Goal: Information Seeking & Learning: Learn about a topic

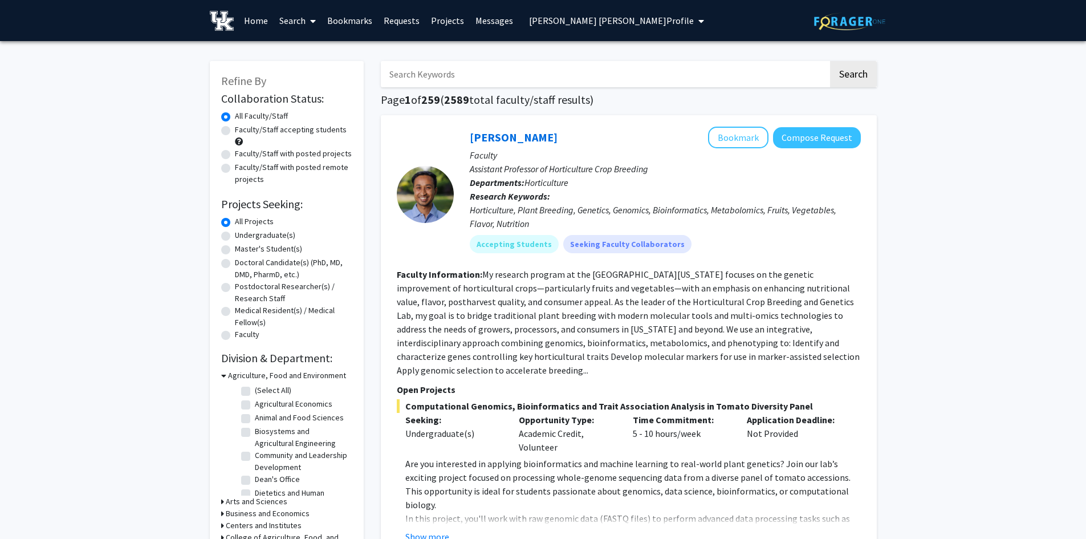
click at [574, 20] on span "[PERSON_NAME] [PERSON_NAME] Profile" at bounding box center [611, 20] width 165 height 11
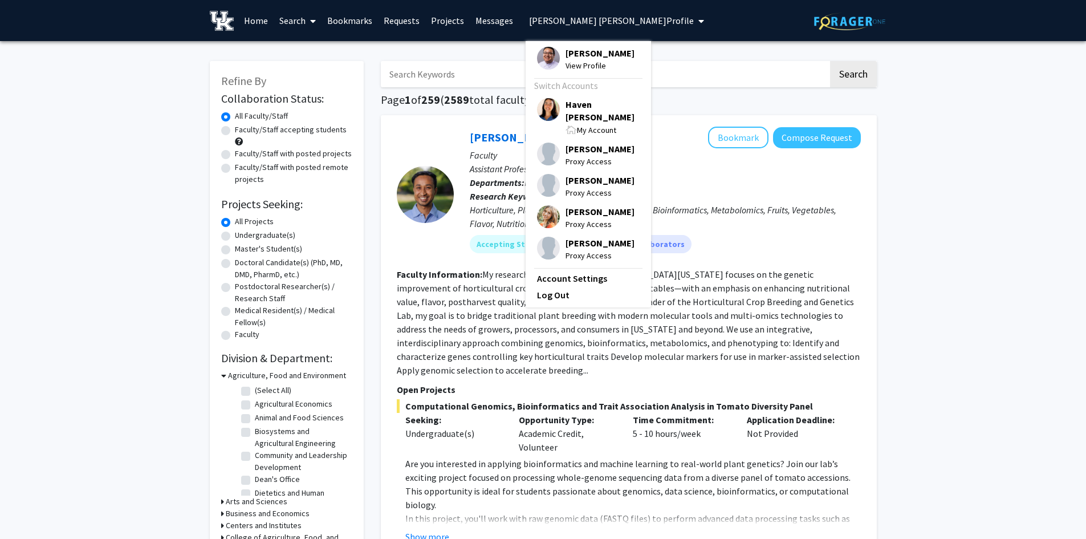
click at [585, 101] on span "Haven [PERSON_NAME]" at bounding box center [603, 110] width 74 height 25
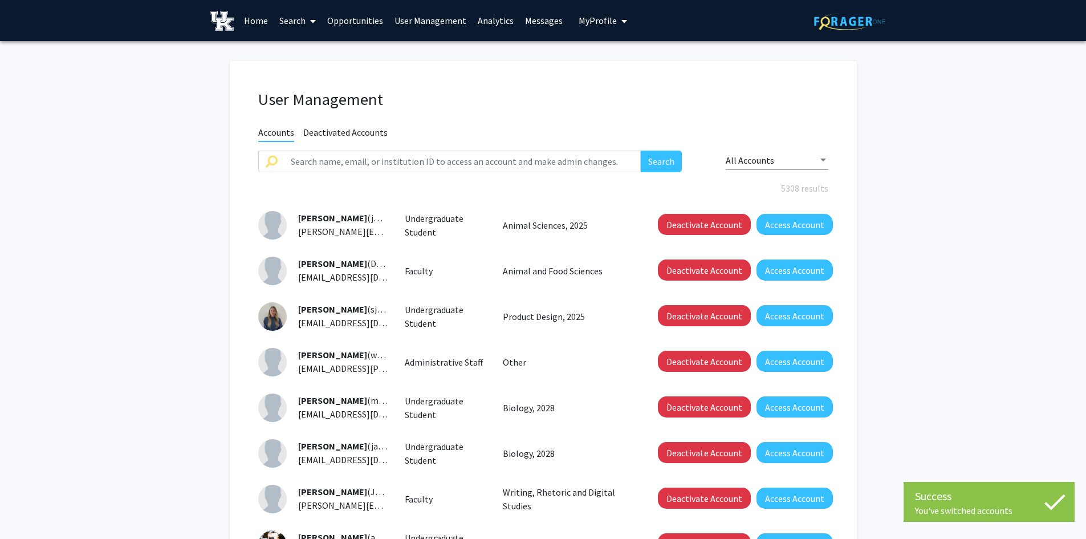
click at [599, 18] on span "My Profile" at bounding box center [598, 20] width 38 height 11
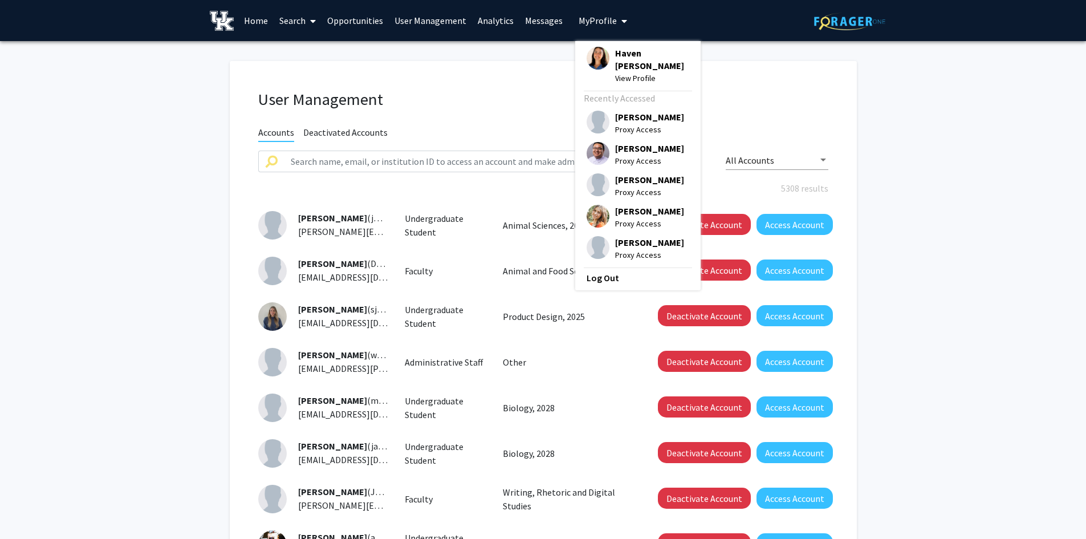
click at [628, 142] on span "[PERSON_NAME]" at bounding box center [649, 148] width 69 height 13
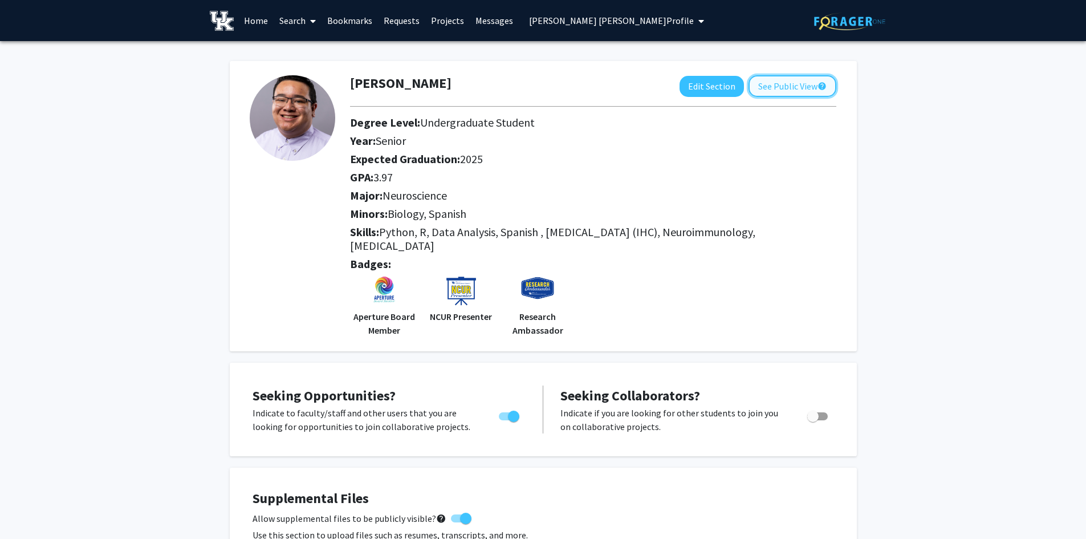
click at [796, 95] on button "See Public View help" at bounding box center [793, 86] width 88 height 22
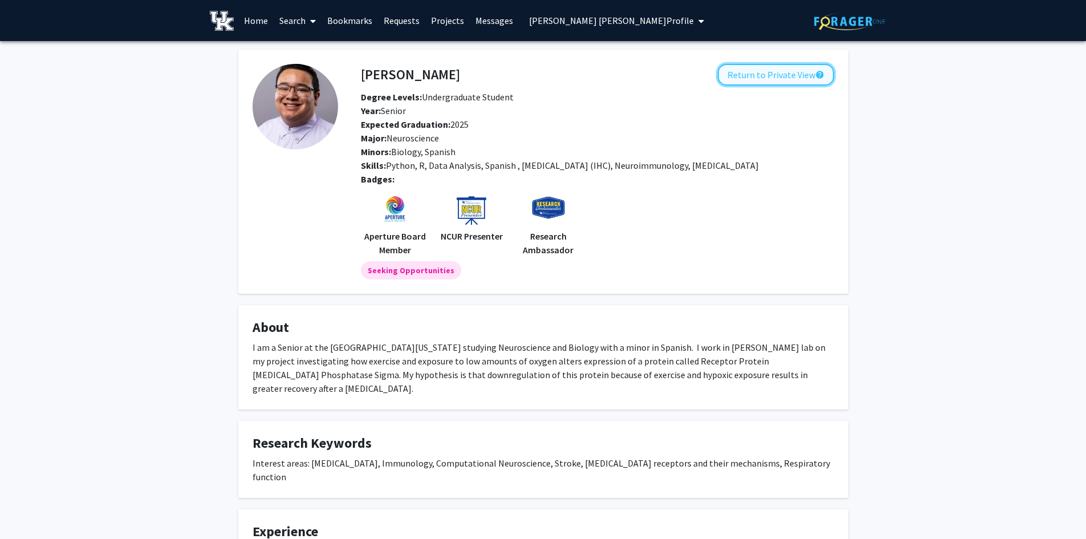
click at [741, 70] on button "Return to Private View help" at bounding box center [776, 75] width 116 height 22
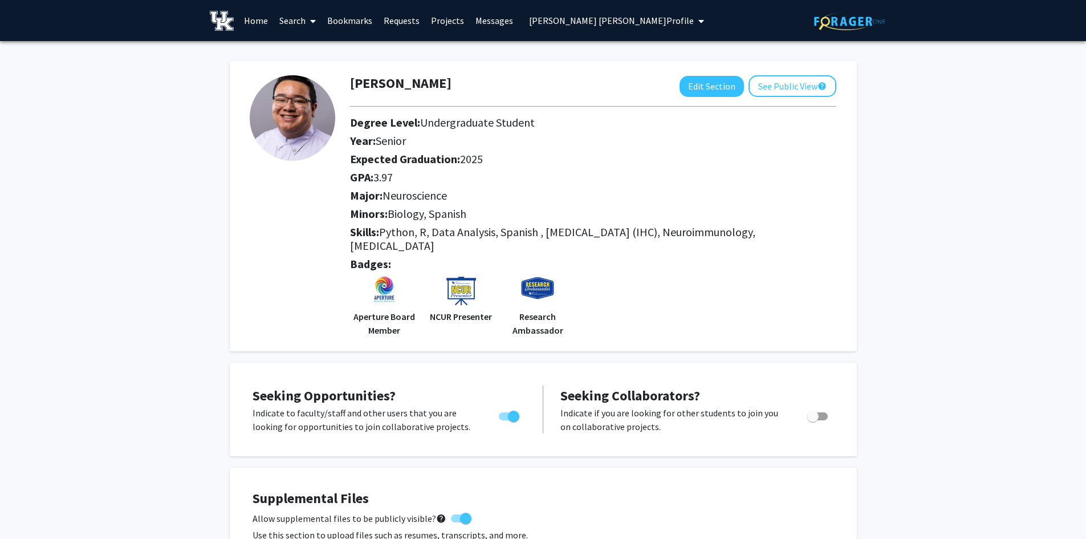
drag, startPoint x: 408, startPoint y: 176, endPoint x: 343, endPoint y: 176, distance: 64.4
click at [343, 176] on div "GPA: 3.97" at bounding box center [584, 179] width 485 height 18
click at [775, 85] on button "See Public View help" at bounding box center [793, 86] width 88 height 22
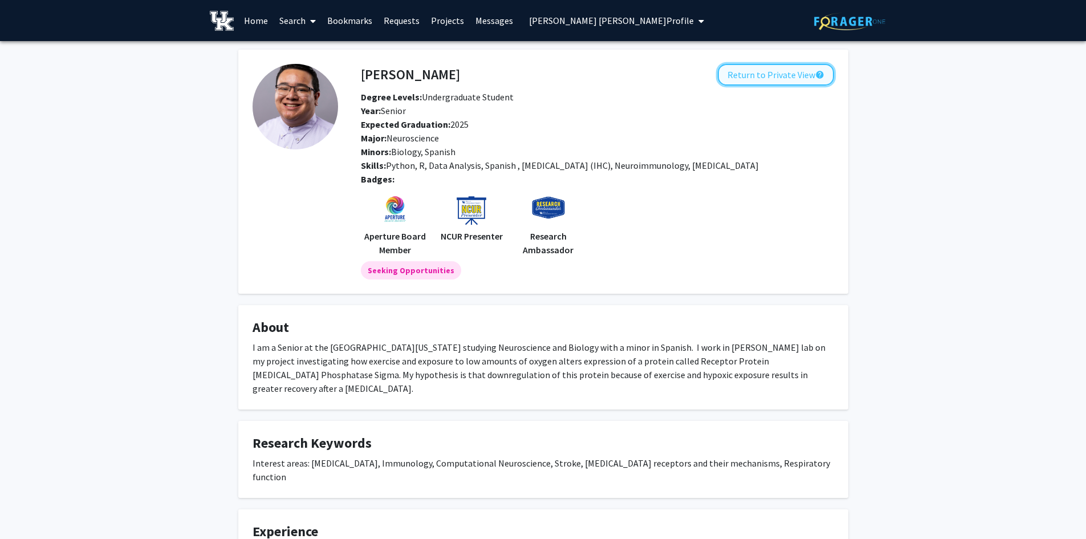
click at [752, 67] on button "Return to Private View help" at bounding box center [776, 75] width 116 height 22
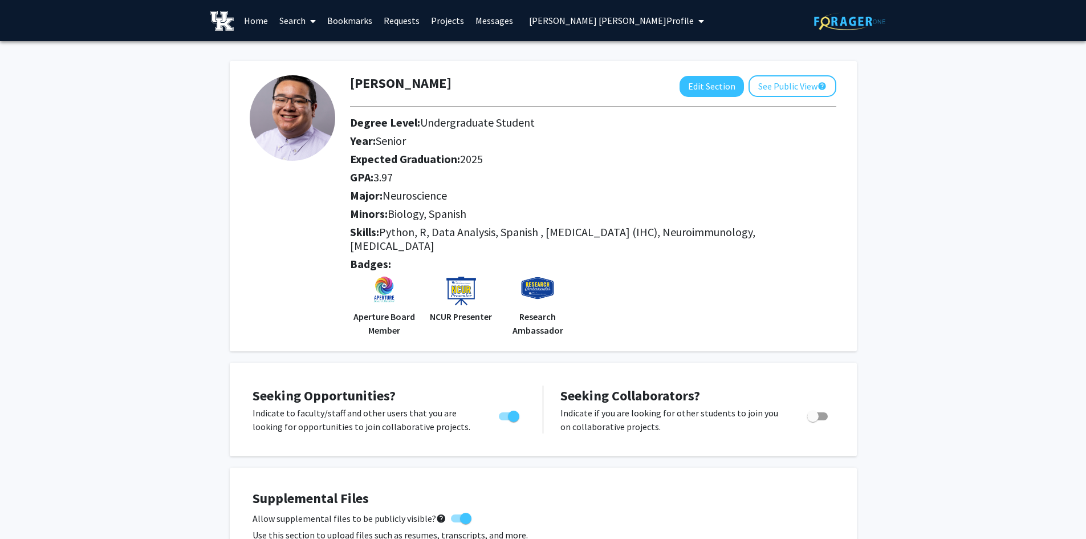
drag, startPoint x: 408, startPoint y: 246, endPoint x: 385, endPoint y: 227, distance: 29.9
click at [385, 227] on h2 "Skills: Python, R, Data Analysis, Spanish , [MEDICAL_DATA] (IHC), Neuroimmunolo…" at bounding box center [593, 238] width 486 height 27
click at [803, 90] on button "See Public View help" at bounding box center [793, 86] width 88 height 22
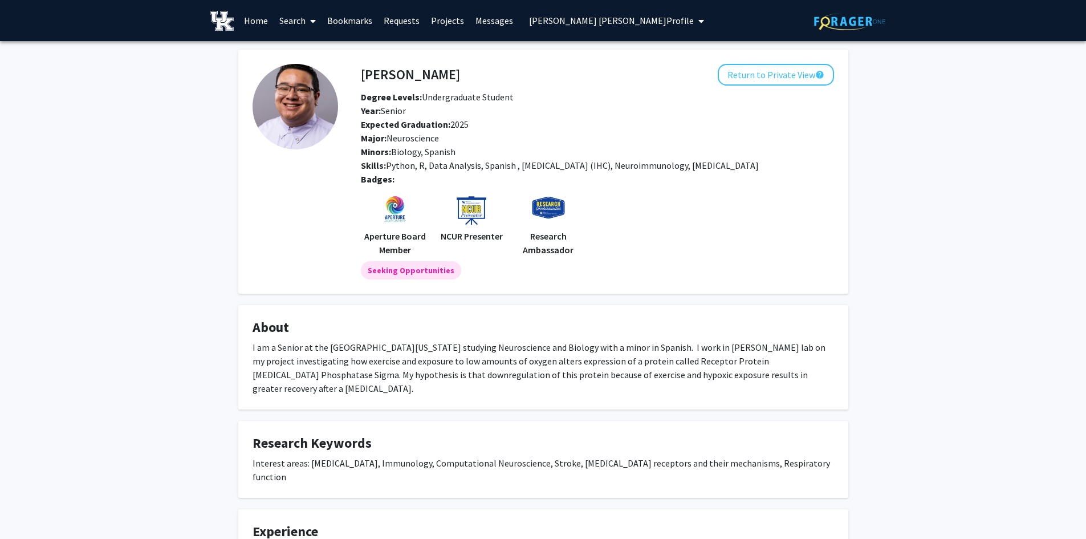
click at [568, 20] on span "[PERSON_NAME] [PERSON_NAME] Profile" at bounding box center [611, 20] width 165 height 11
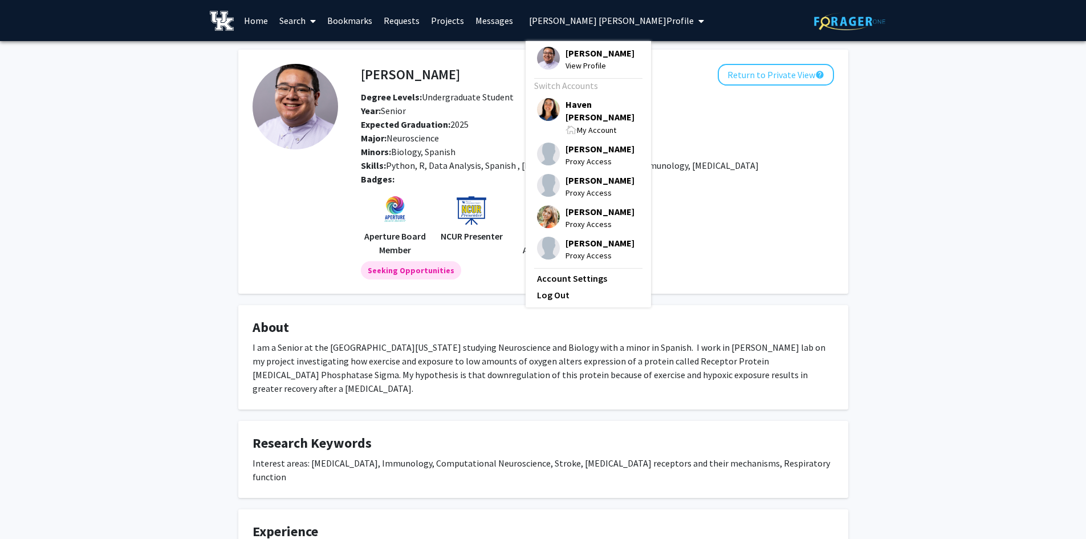
click at [315, 19] on icon at bounding box center [313, 21] width 6 height 9
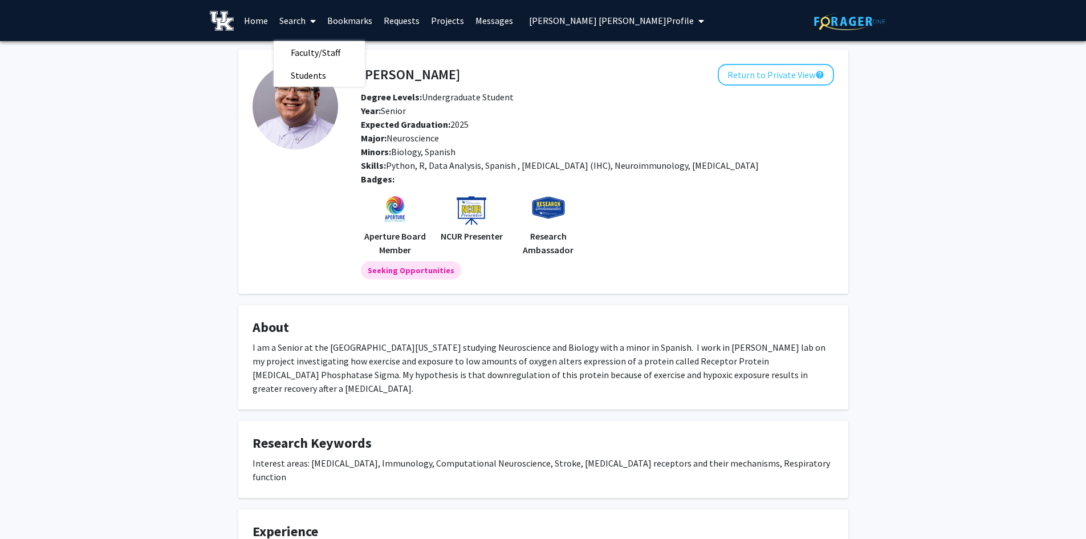
click at [546, 17] on span "[PERSON_NAME] [PERSON_NAME] Profile" at bounding box center [611, 20] width 165 height 11
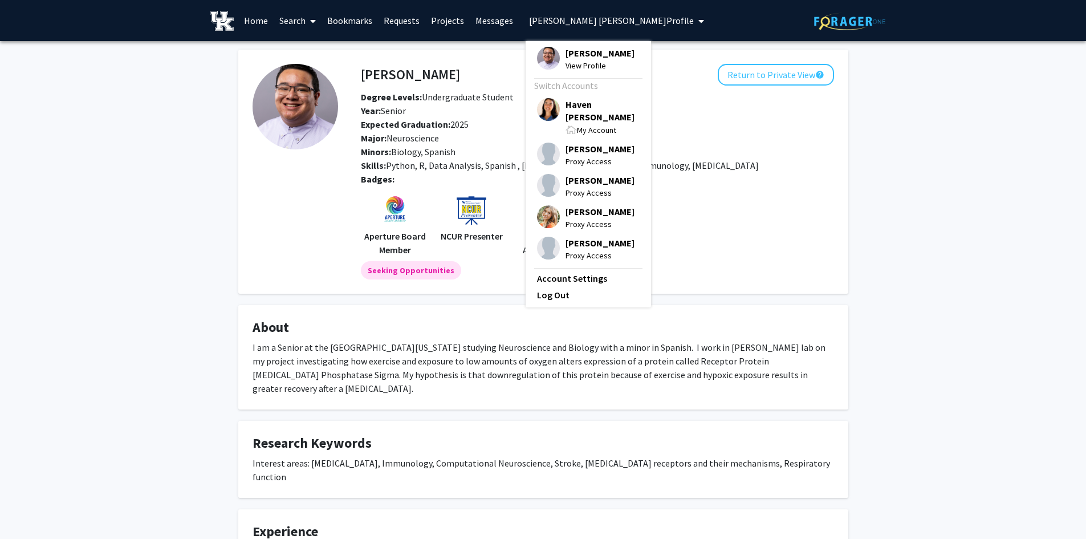
click at [590, 101] on span "Haven [PERSON_NAME]" at bounding box center [603, 110] width 74 height 25
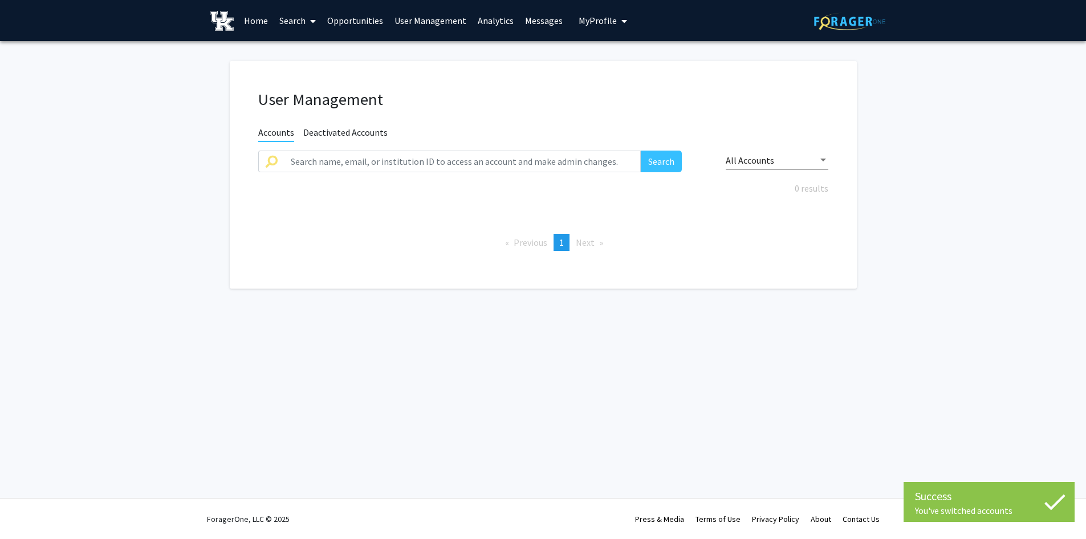
click at [312, 23] on icon at bounding box center [313, 21] width 6 height 9
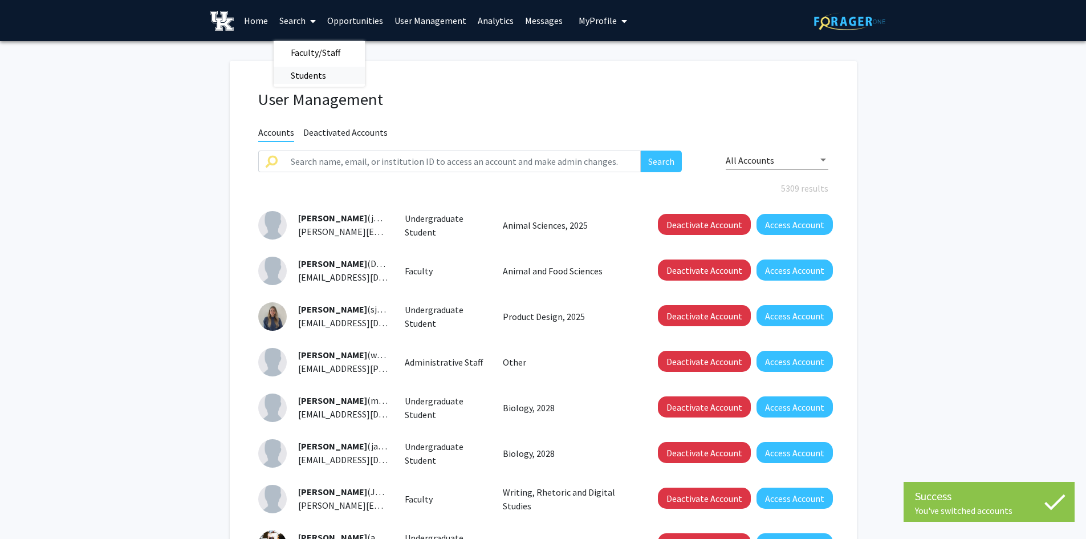
click at [315, 74] on span "Students" at bounding box center [309, 75] width 70 height 23
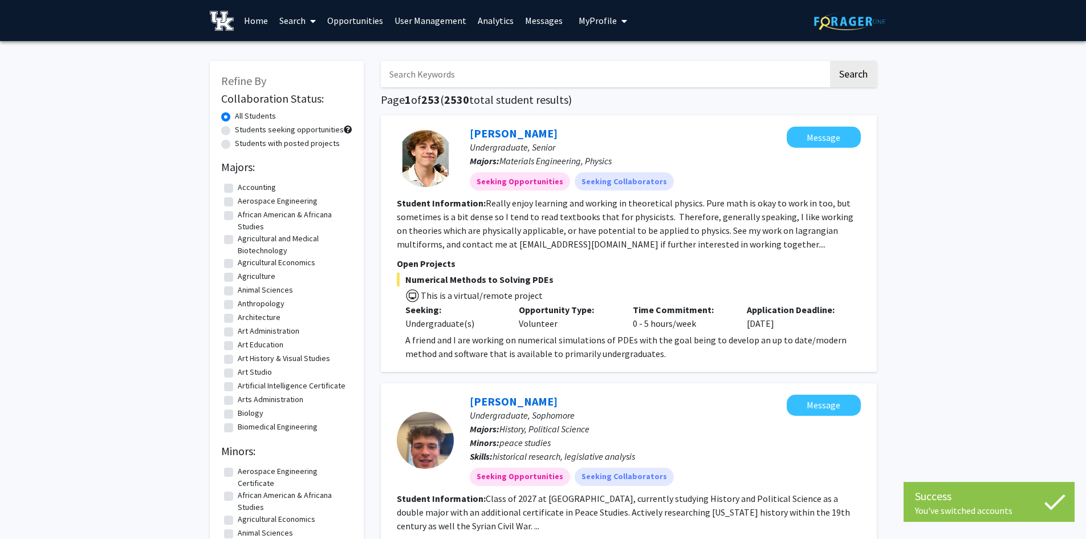
click at [411, 77] on input "Search Keywords" at bounding box center [605, 74] width 448 height 26
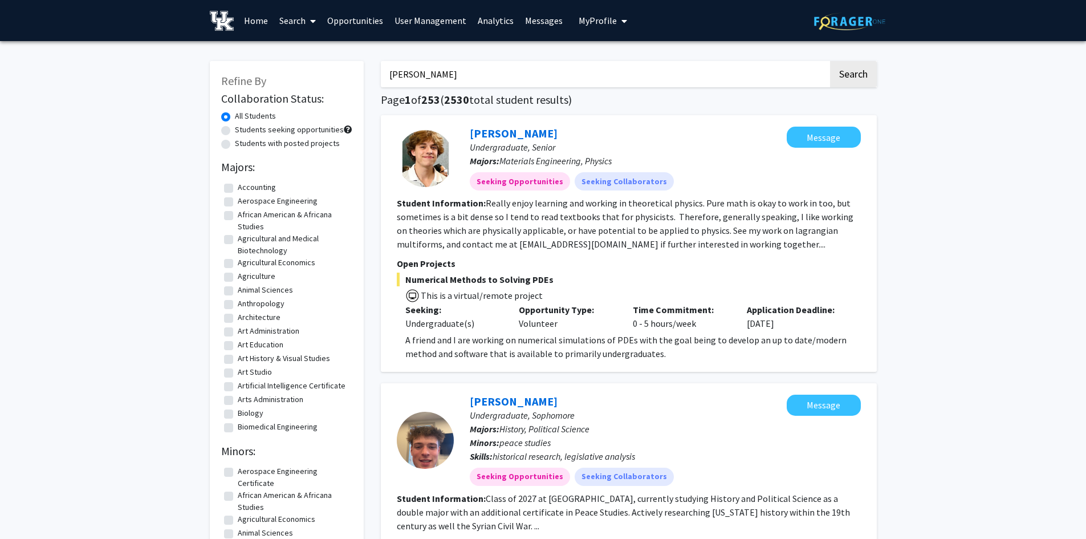
type input "[PERSON_NAME]"
click at [830, 61] on button "Search" at bounding box center [853, 74] width 47 height 26
click at [419, 75] on input "Search Keywords" at bounding box center [605, 74] width 448 height 26
type input "[PERSON_NAME]"
click at [830, 61] on button "Search" at bounding box center [853, 74] width 47 height 26
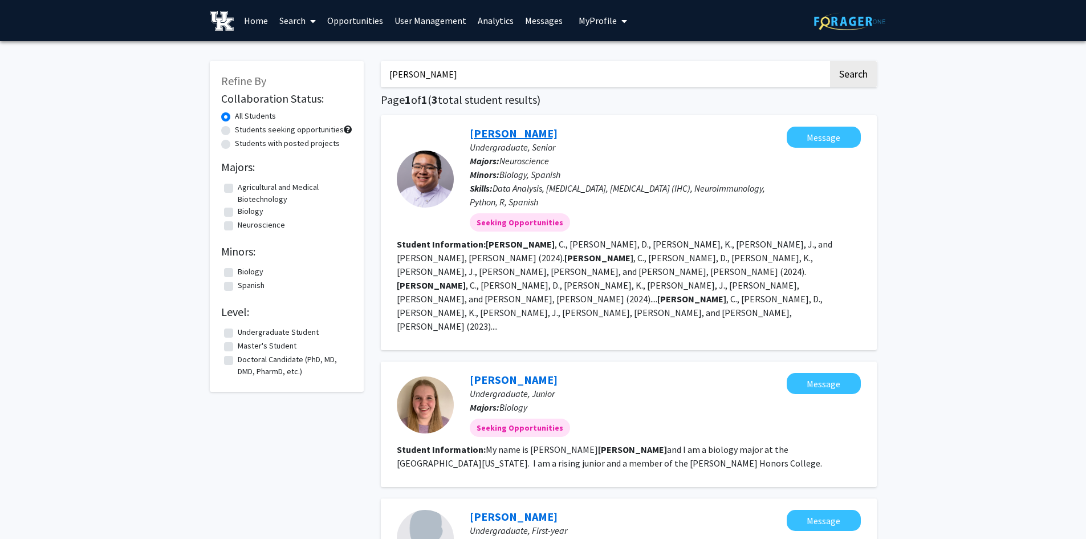
click at [486, 128] on link "[PERSON_NAME]" at bounding box center [514, 133] width 88 height 14
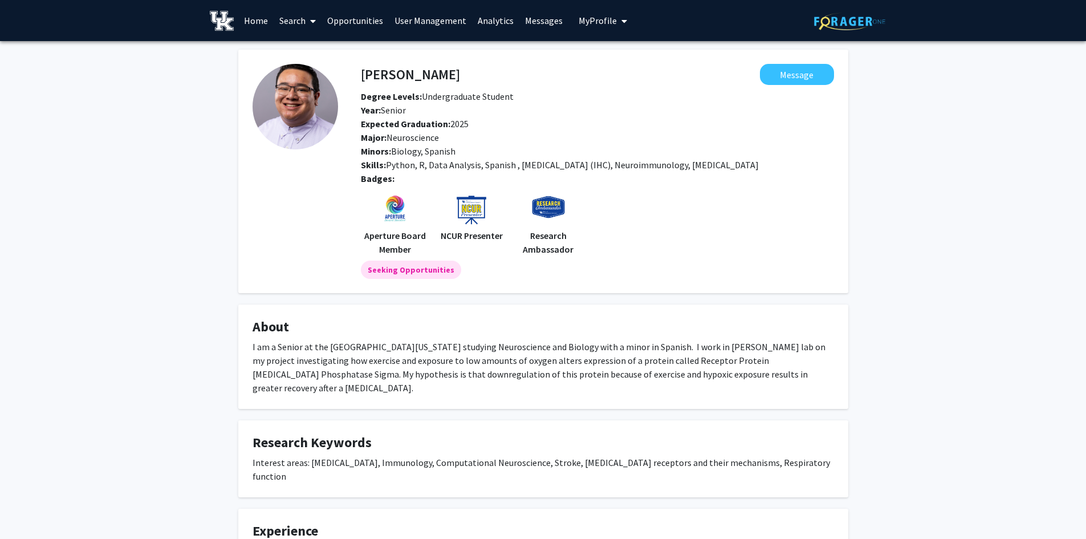
click at [296, 21] on link "Search" at bounding box center [298, 21] width 48 height 40
click at [303, 58] on span "Faculty/Staff" at bounding box center [316, 52] width 84 height 23
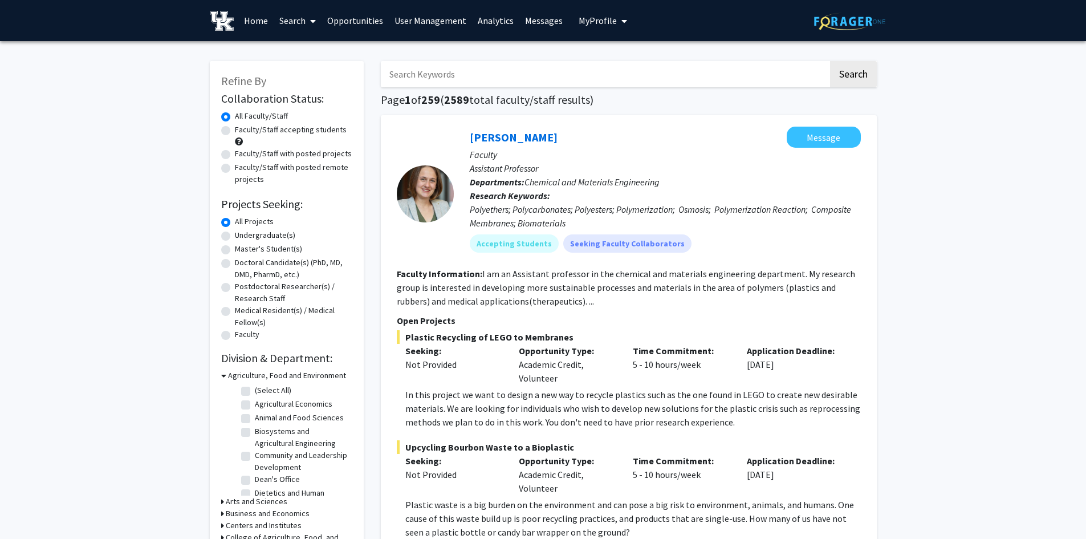
click at [278, 14] on link "Search" at bounding box center [298, 21] width 48 height 40
click at [299, 78] on span "Students" at bounding box center [309, 75] width 70 height 23
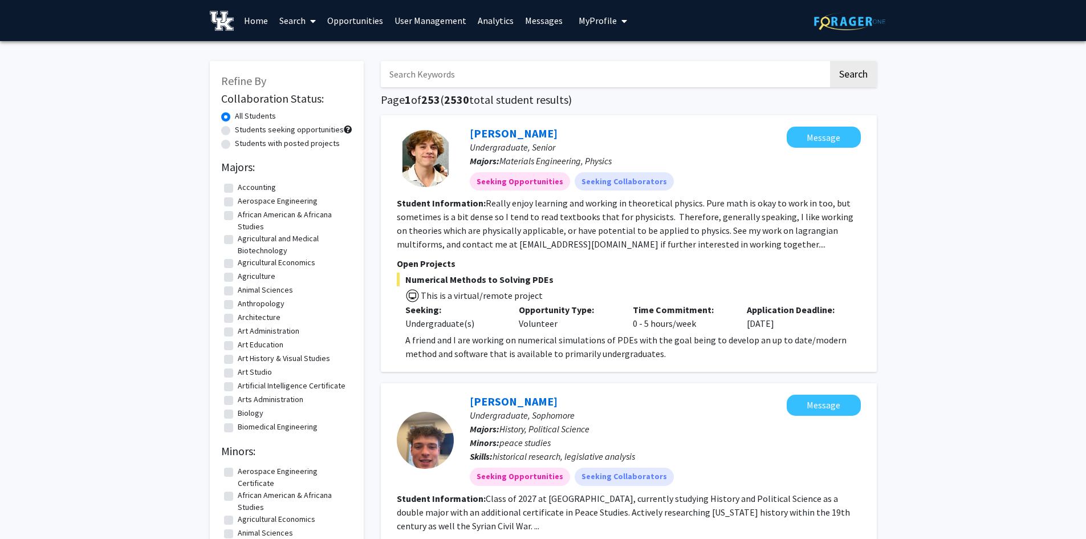
click at [473, 75] on input "Search Keywords" at bounding box center [605, 74] width 448 height 26
click at [596, 117] on div "[PERSON_NAME] Undergraduate, Senior Majors: Materials Engineering, Physics Seek…" at bounding box center [629, 243] width 496 height 257
click at [526, 130] on link "[PERSON_NAME]" at bounding box center [514, 133] width 88 height 14
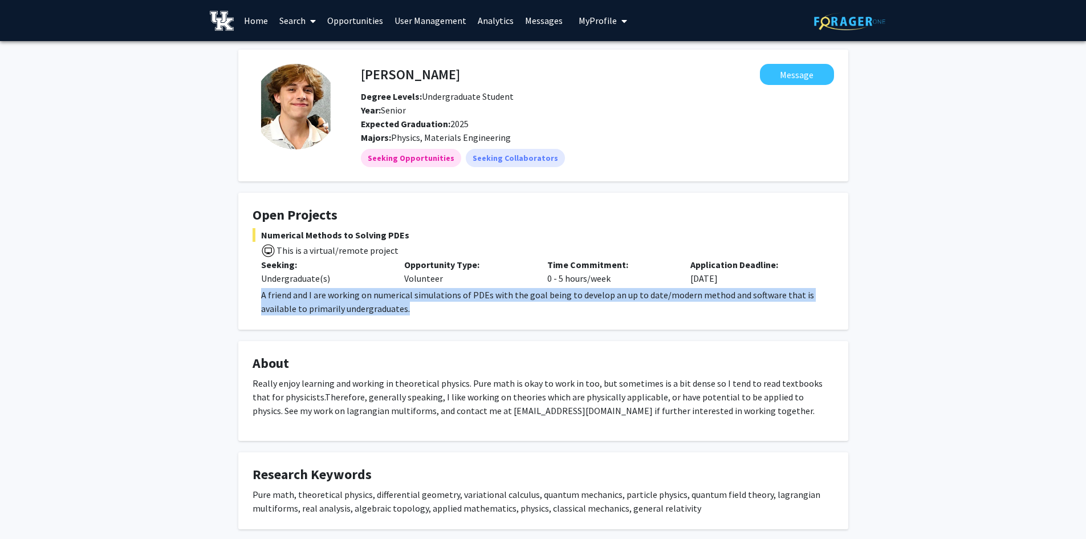
drag, startPoint x: 374, startPoint y: 308, endPoint x: 255, endPoint y: 289, distance: 120.3
click at [255, 289] on fg-read-more "A friend and I are working on numerical simulations of PDEs with the goal being…" at bounding box center [544, 301] width 582 height 27
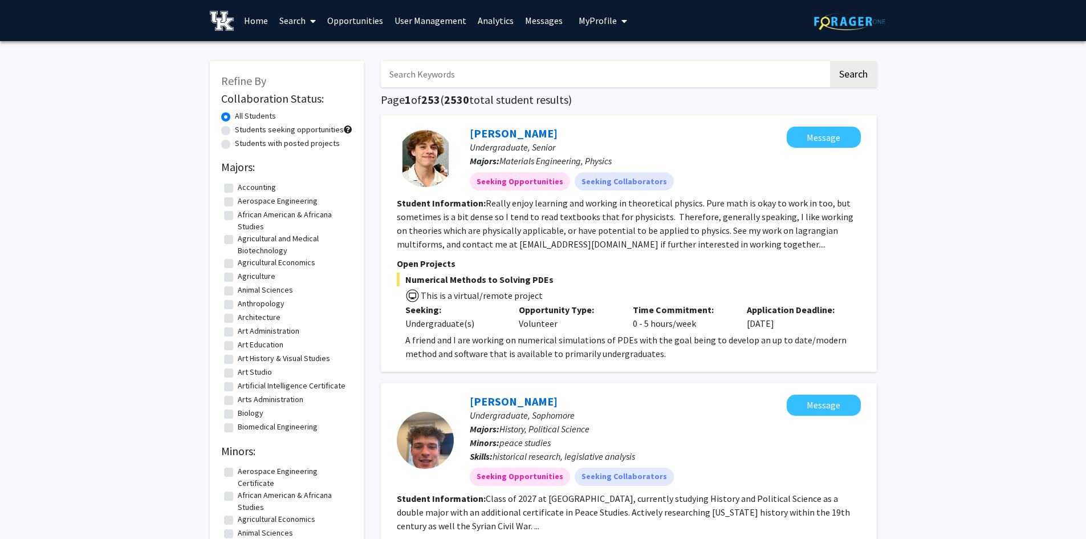
click at [293, 14] on link "Search" at bounding box center [298, 21] width 48 height 40
click at [298, 56] on span "Faculty/Staff" at bounding box center [316, 52] width 84 height 23
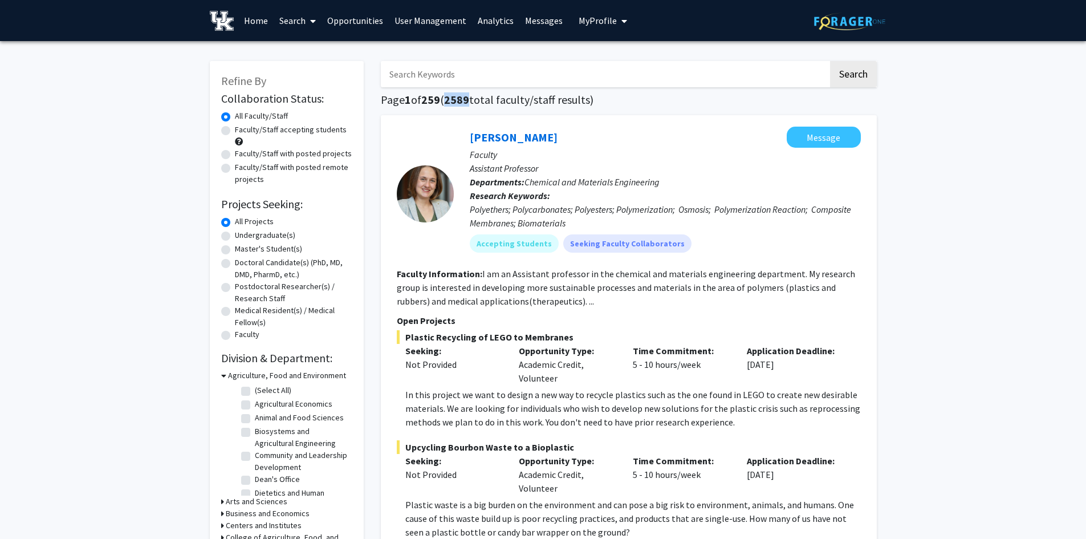
drag, startPoint x: 475, startPoint y: 98, endPoint x: 451, endPoint y: 98, distance: 24.0
click at [451, 98] on h1 "Page 1 of 259 ( 2589 total faculty/staff results)" at bounding box center [629, 100] width 496 height 14
click at [235, 132] on label "Faculty/Staff accepting students" at bounding box center [291, 130] width 112 height 12
click at [235, 131] on input "Faculty/Staff accepting students" at bounding box center [238, 127] width 7 height 7
radio input "true"
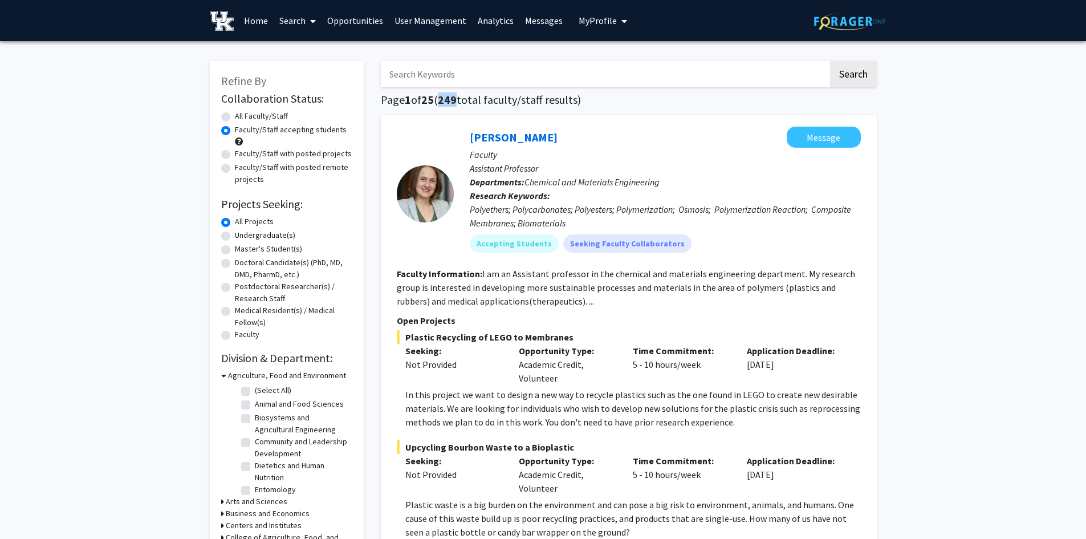
drag, startPoint x: 461, startPoint y: 99, endPoint x: 442, endPoint y: 96, distance: 18.5
click at [442, 96] on h1 "Page 1 of 25 ( 249 total faculty/staff results)" at bounding box center [629, 100] width 496 height 14
click at [235, 118] on label "All Faculty/Staff" at bounding box center [261, 116] width 53 height 12
click at [235, 117] on input "All Faculty/Staff" at bounding box center [238, 113] width 7 height 7
radio input "true"
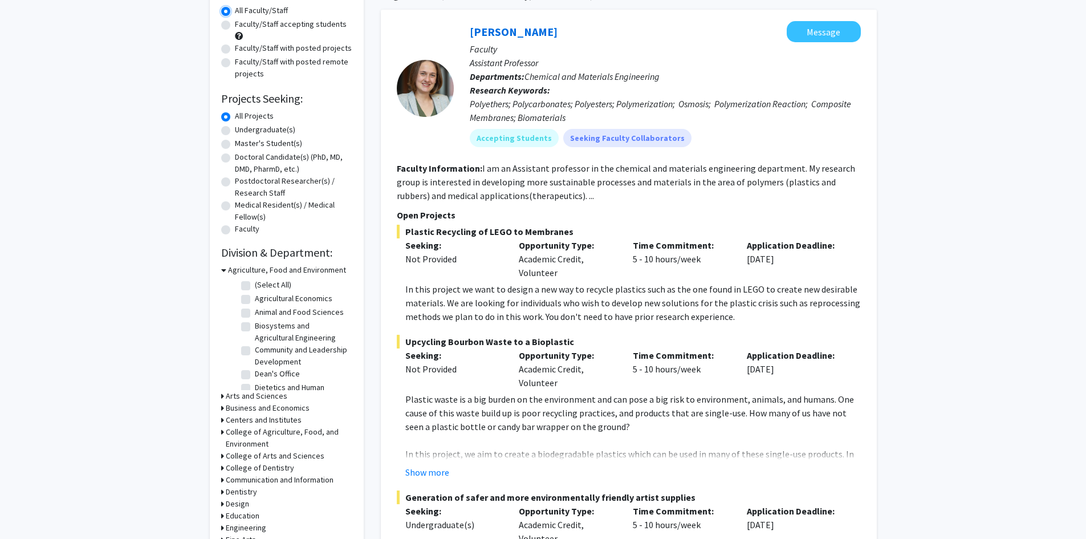
scroll to position [114, 0]
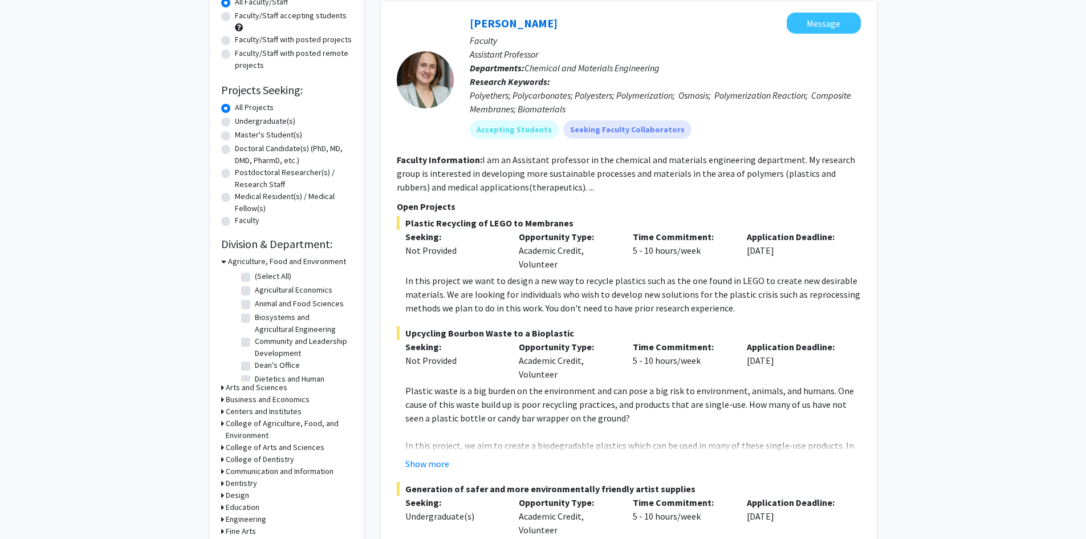
click at [235, 122] on label "Undergraduate(s)" at bounding box center [265, 121] width 60 height 12
click at [235, 122] on input "Undergraduate(s)" at bounding box center [238, 118] width 7 height 7
radio input "true"
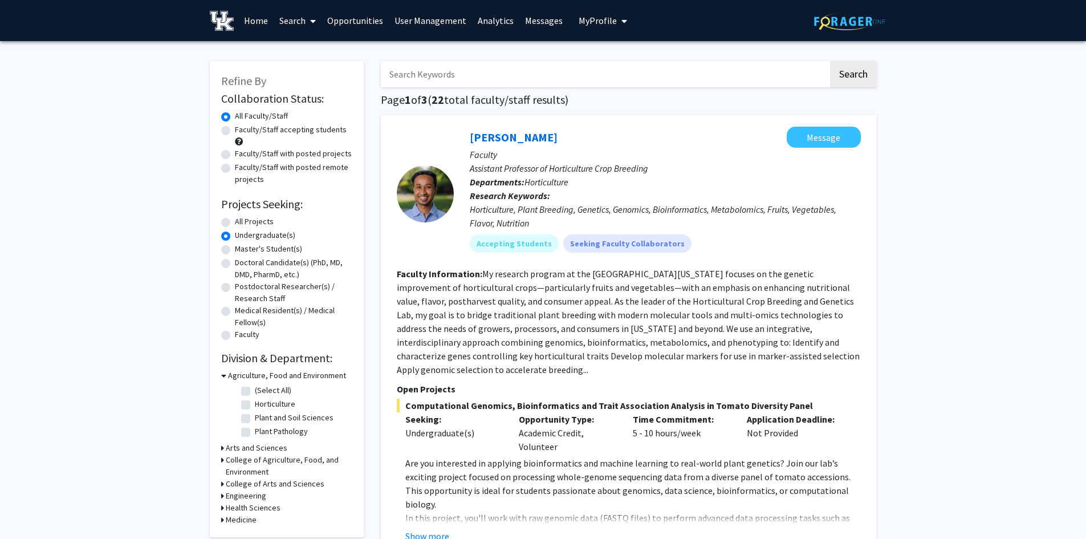
click at [235, 220] on label "All Projects" at bounding box center [254, 222] width 39 height 12
click at [235, 220] on input "All Projects" at bounding box center [238, 219] width 7 height 7
radio input "true"
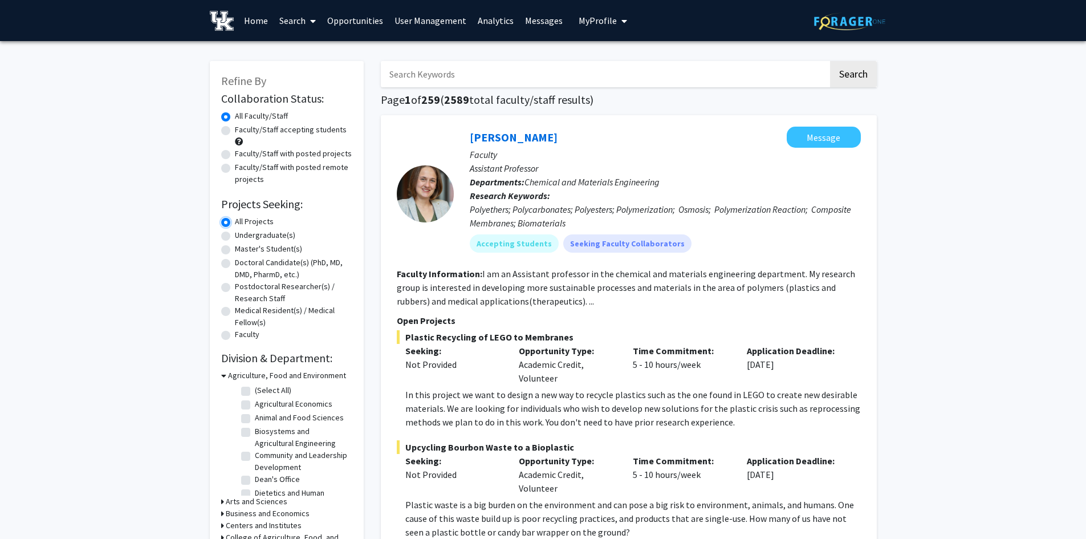
scroll to position [228, 0]
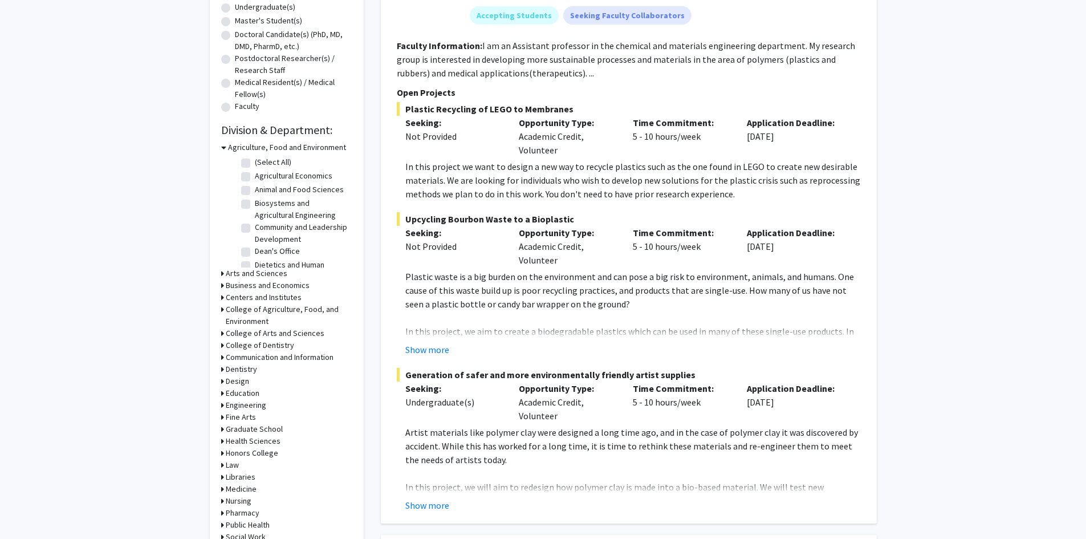
click at [223, 148] on icon at bounding box center [223, 147] width 5 height 12
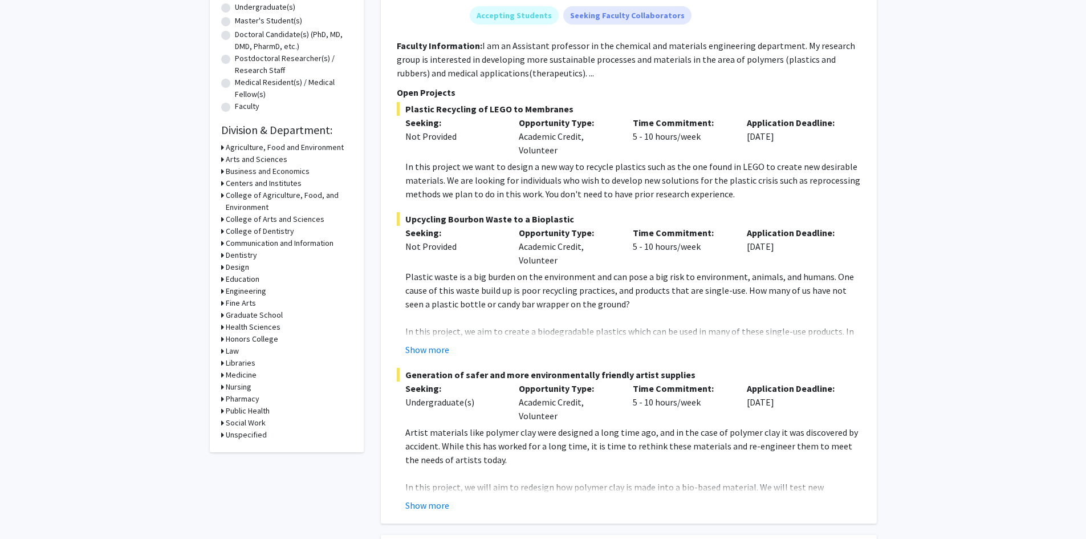
click at [243, 161] on h3 "Arts and Sciences" at bounding box center [257, 159] width 62 height 12
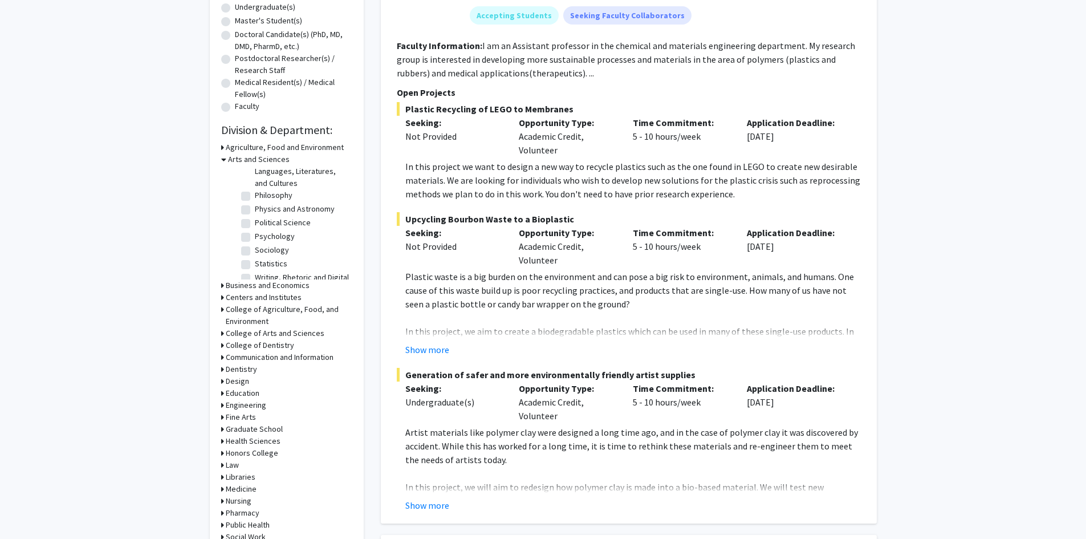
scroll to position [218, 0]
click at [255, 224] on label "Psychology" at bounding box center [275, 230] width 40 height 12
click at [255, 224] on input "Psychology" at bounding box center [258, 227] width 7 height 7
checkbox input "true"
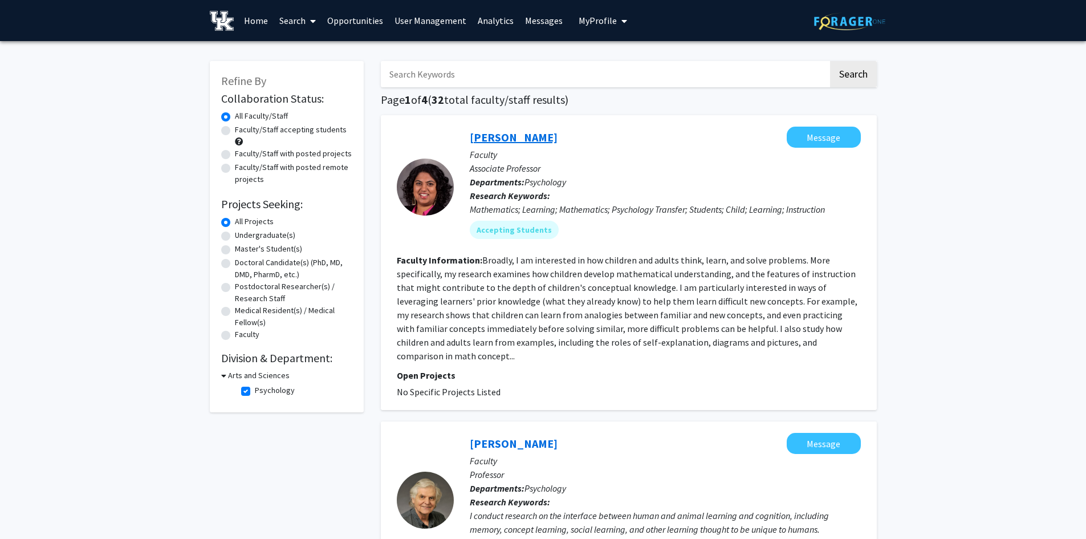
click at [523, 141] on link "[PERSON_NAME]" at bounding box center [514, 137] width 88 height 14
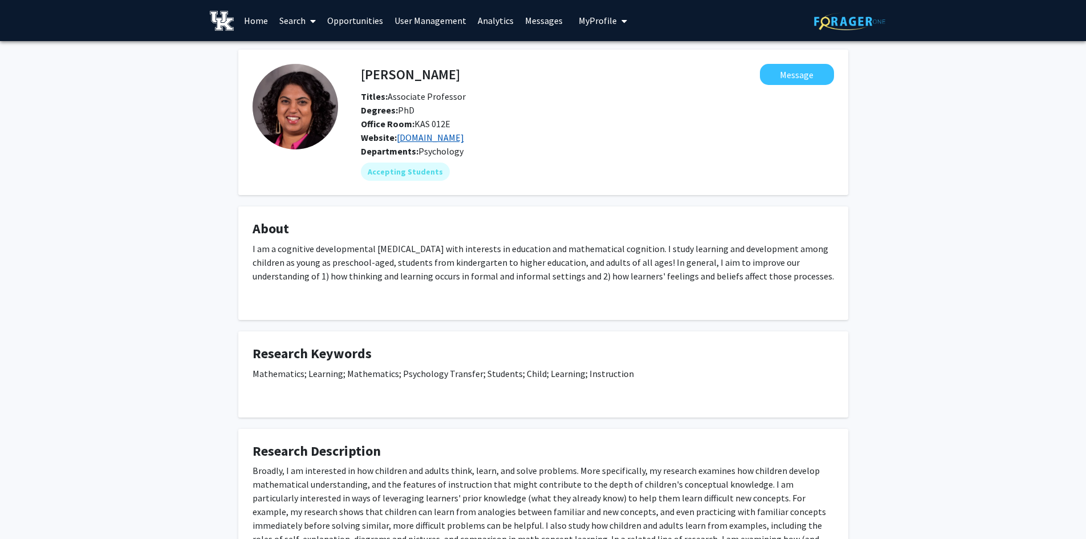
click at [416, 142] on link "[DOMAIN_NAME]" at bounding box center [430, 137] width 67 height 11
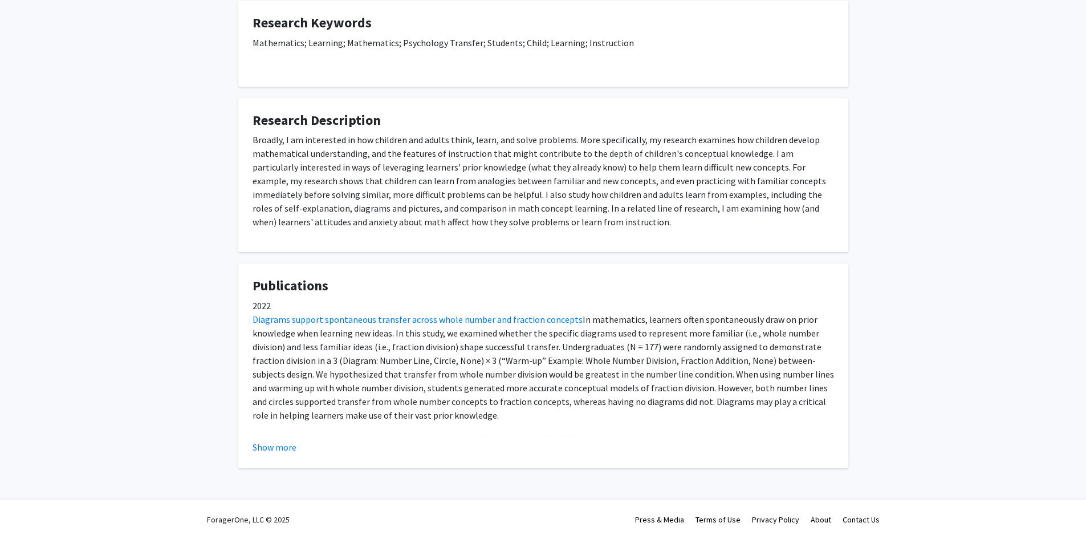
scroll to position [331, 0]
click at [286, 448] on button "Show more" at bounding box center [275, 447] width 44 height 14
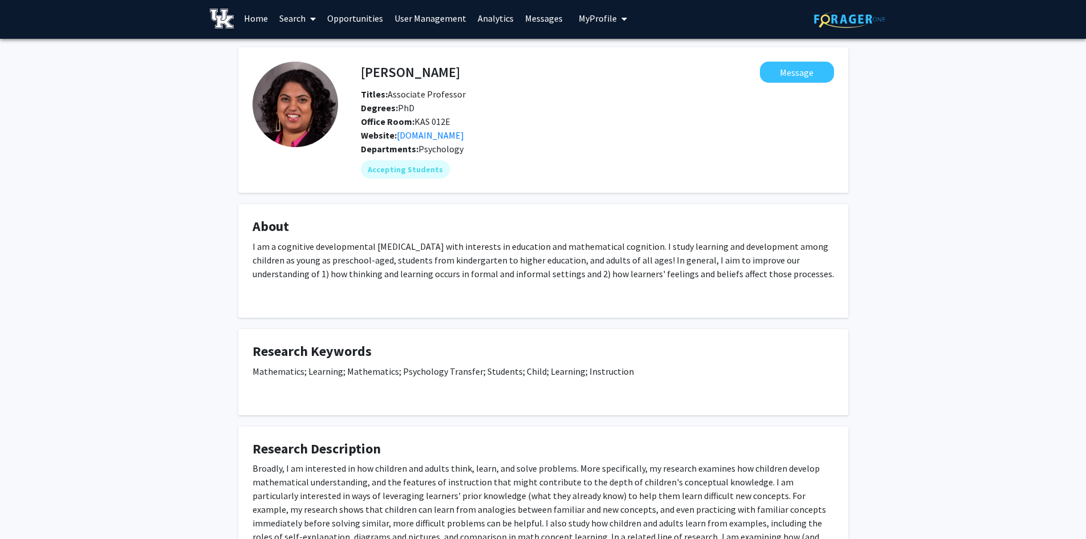
scroll to position [0, 0]
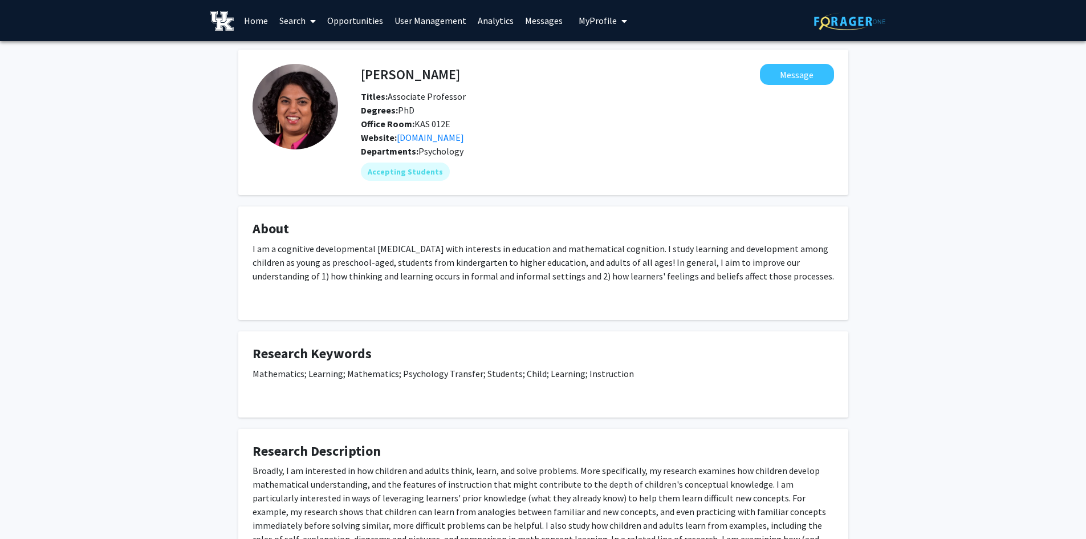
click at [603, 23] on span "My Profile" at bounding box center [598, 20] width 38 height 11
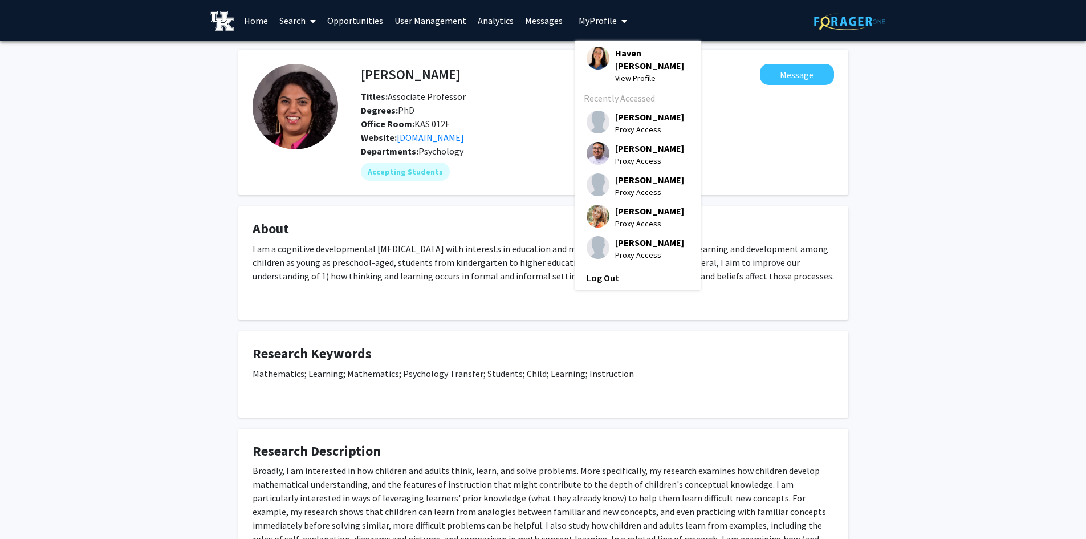
click at [635, 155] on span "Proxy Access" at bounding box center [649, 161] width 69 height 13
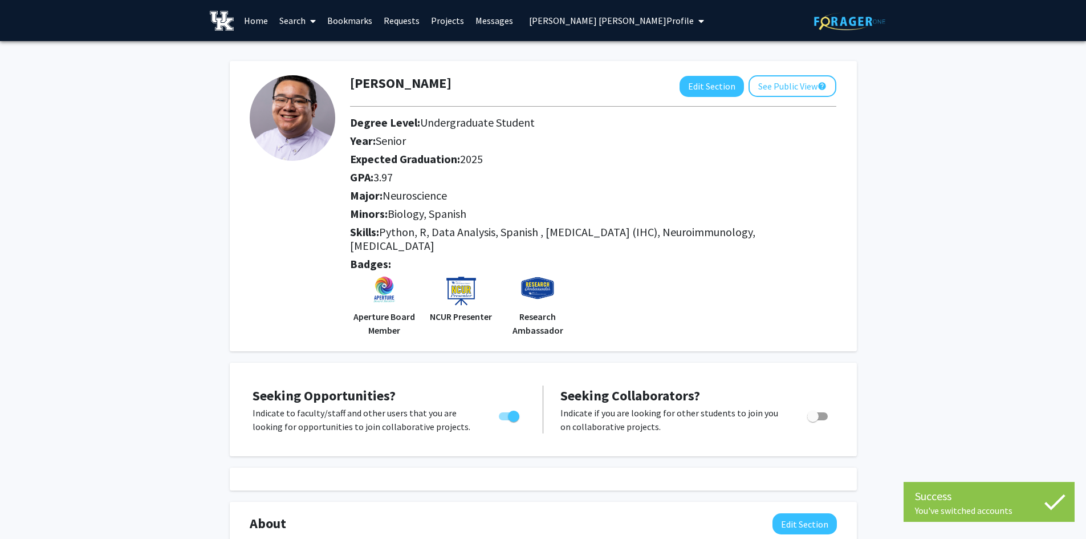
click at [308, 23] on span at bounding box center [311, 21] width 10 height 40
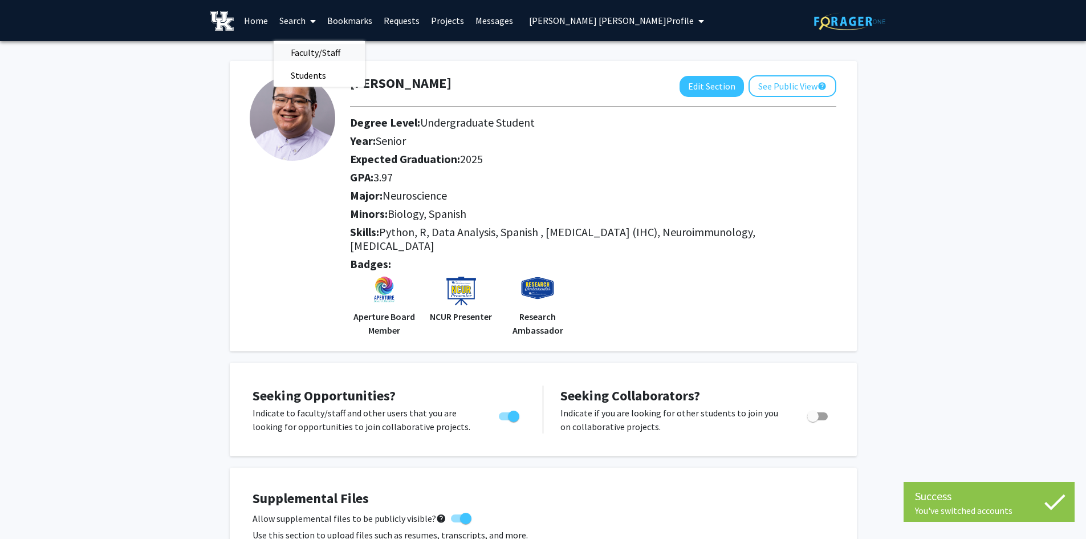
click at [311, 55] on span "Faculty/Staff" at bounding box center [316, 52] width 84 height 23
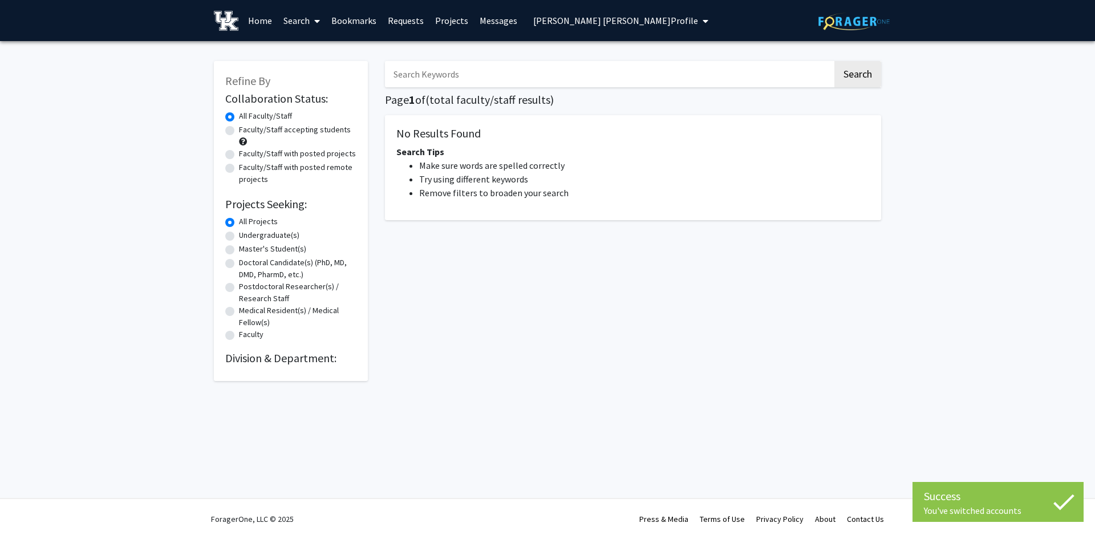
click at [423, 79] on input "Search Keywords" at bounding box center [609, 74] width 448 height 26
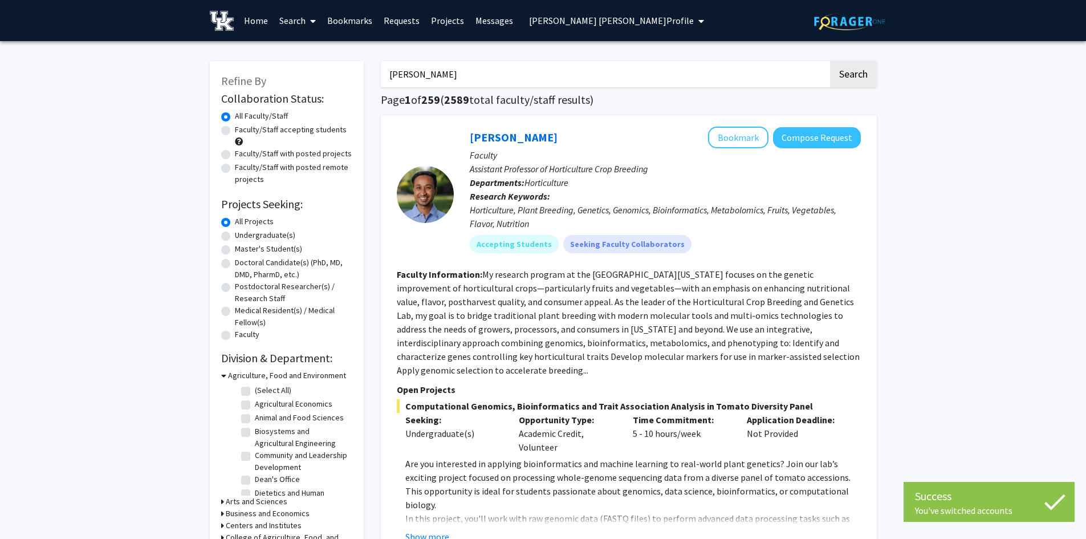
type input "[PERSON_NAME]"
click at [830, 61] on button "Search" at bounding box center [853, 74] width 47 height 26
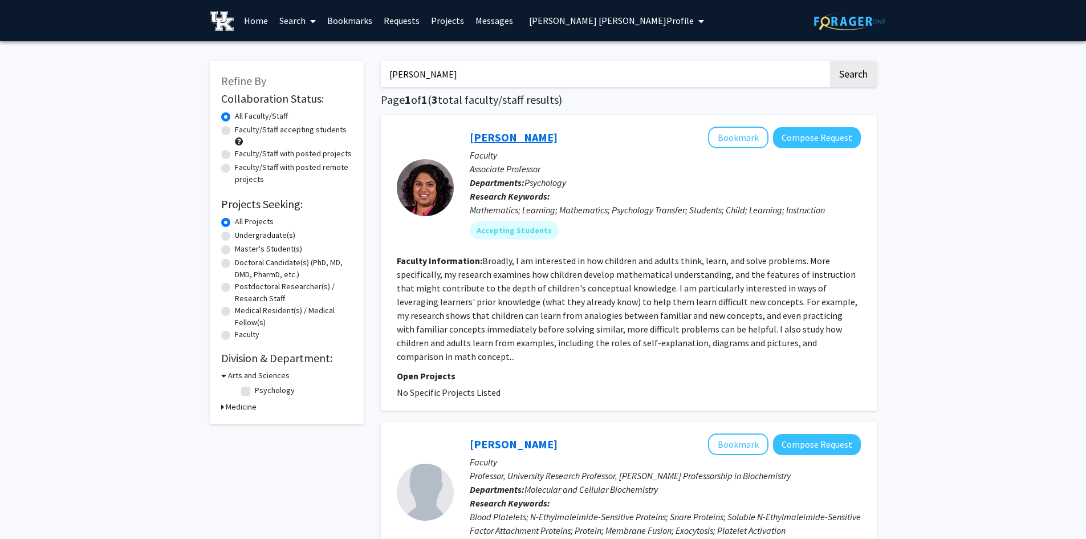
click at [484, 137] on link "[PERSON_NAME]" at bounding box center [514, 137] width 88 height 14
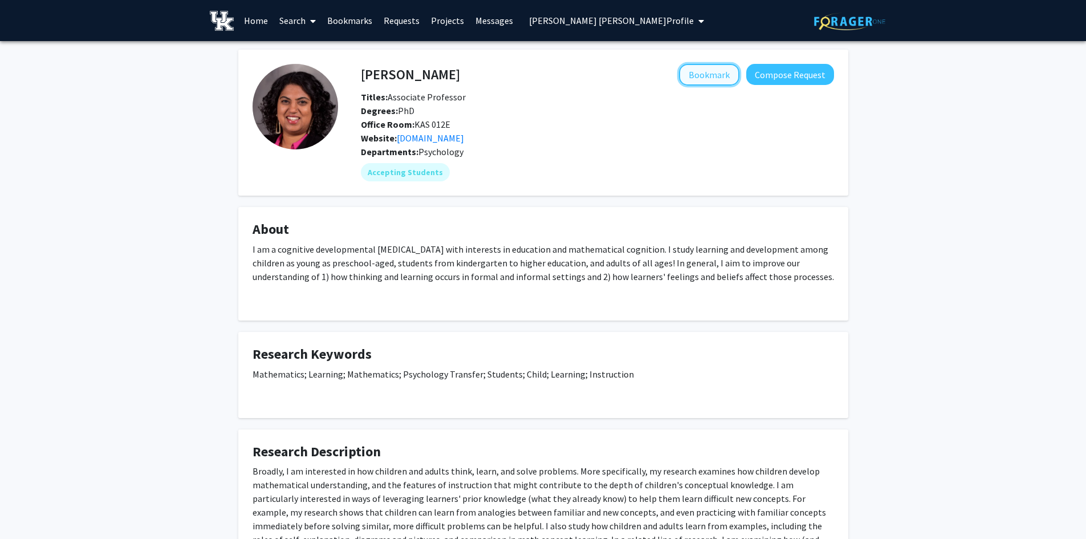
click at [719, 75] on button "Bookmark" at bounding box center [709, 75] width 60 height 22
click at [343, 16] on link "Bookmarks" at bounding box center [350, 21] width 56 height 40
click at [809, 80] on button "Compose Request" at bounding box center [790, 74] width 88 height 21
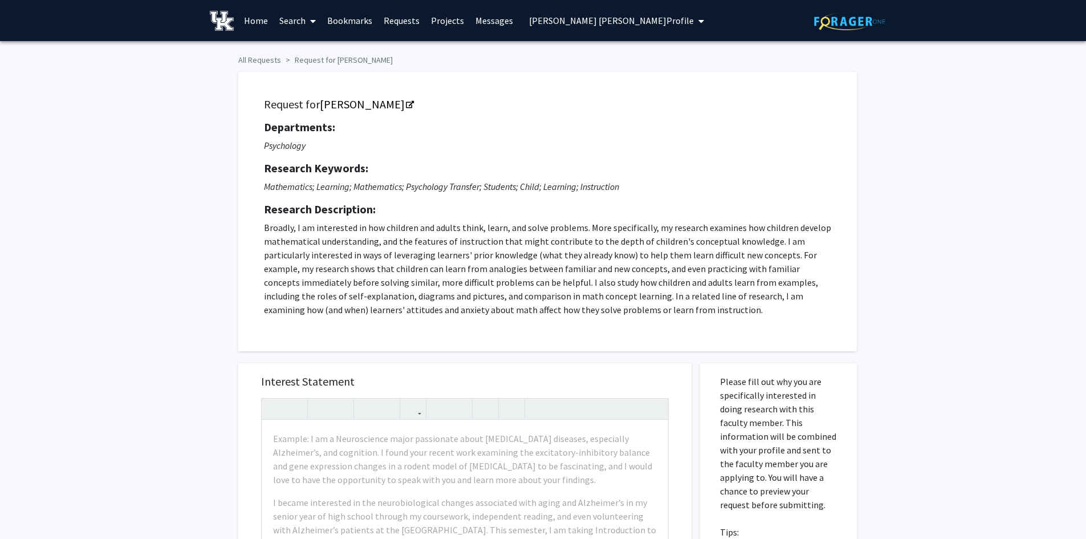
click at [539, 21] on span "[PERSON_NAME] [PERSON_NAME] Profile" at bounding box center [611, 20] width 165 height 11
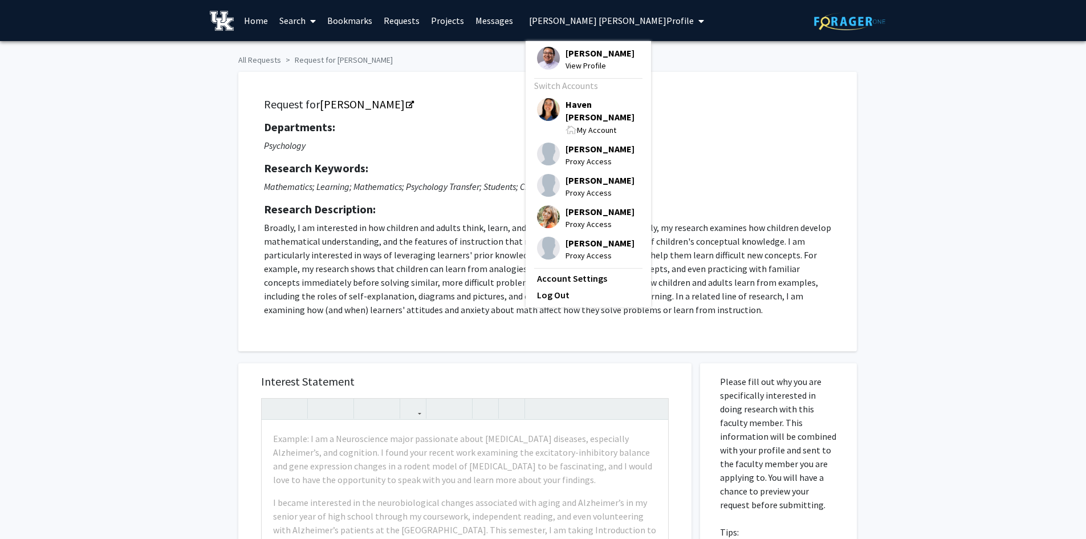
click at [597, 53] on span "[PERSON_NAME]" at bounding box center [600, 53] width 69 height 13
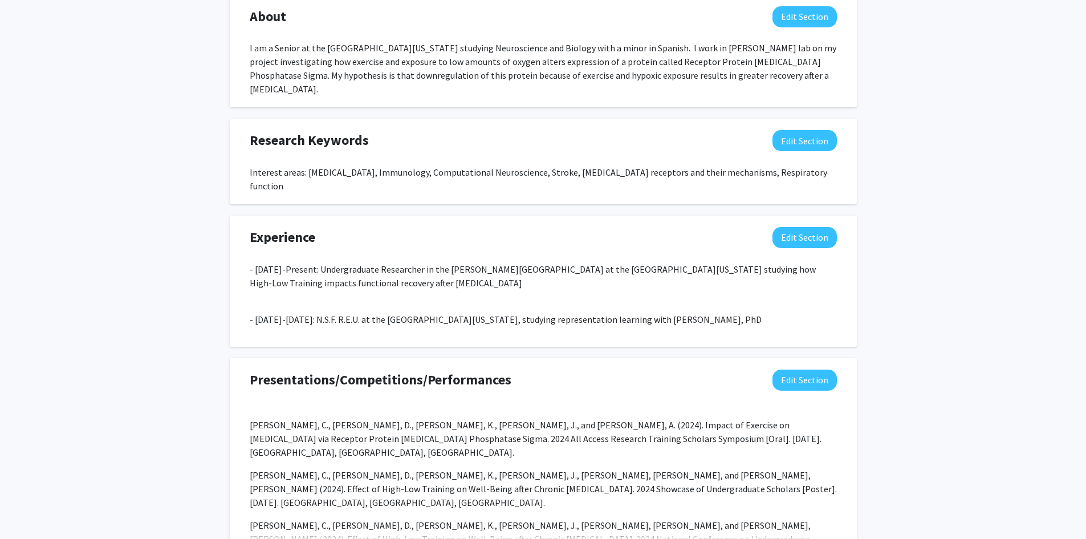
scroll to position [912, 0]
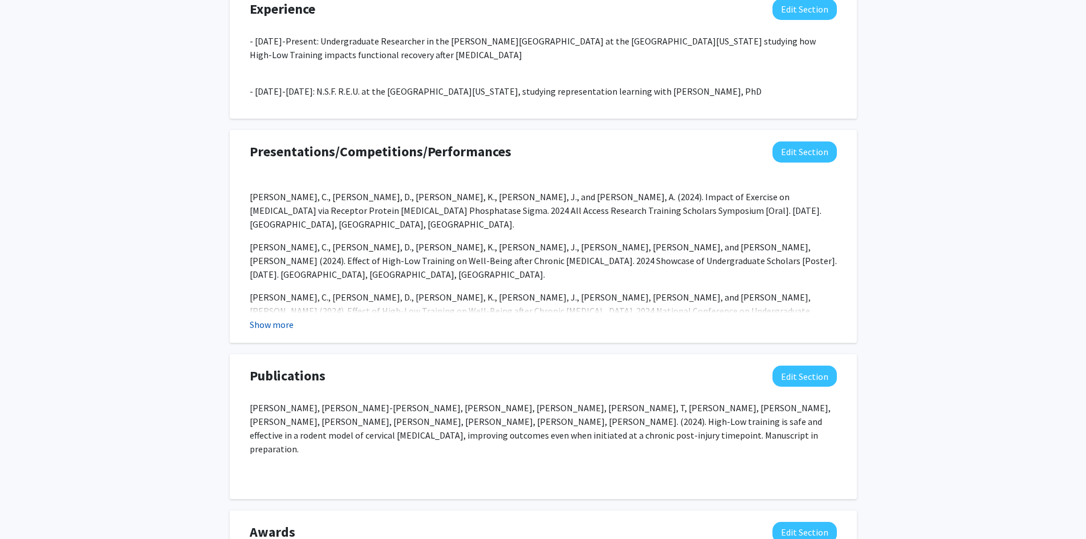
click at [263, 318] on button "Show more" at bounding box center [272, 325] width 44 height 14
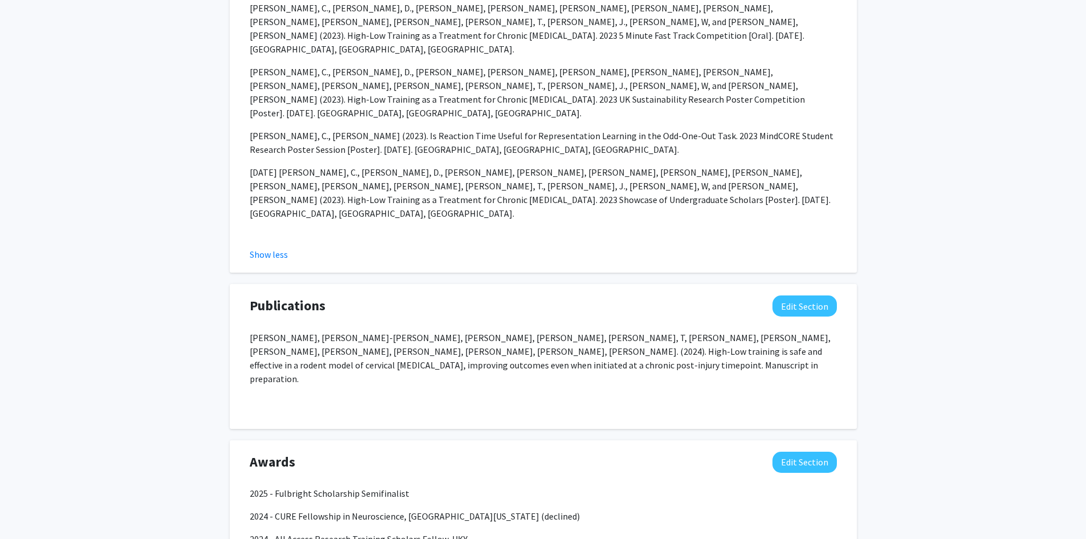
scroll to position [1359, 0]
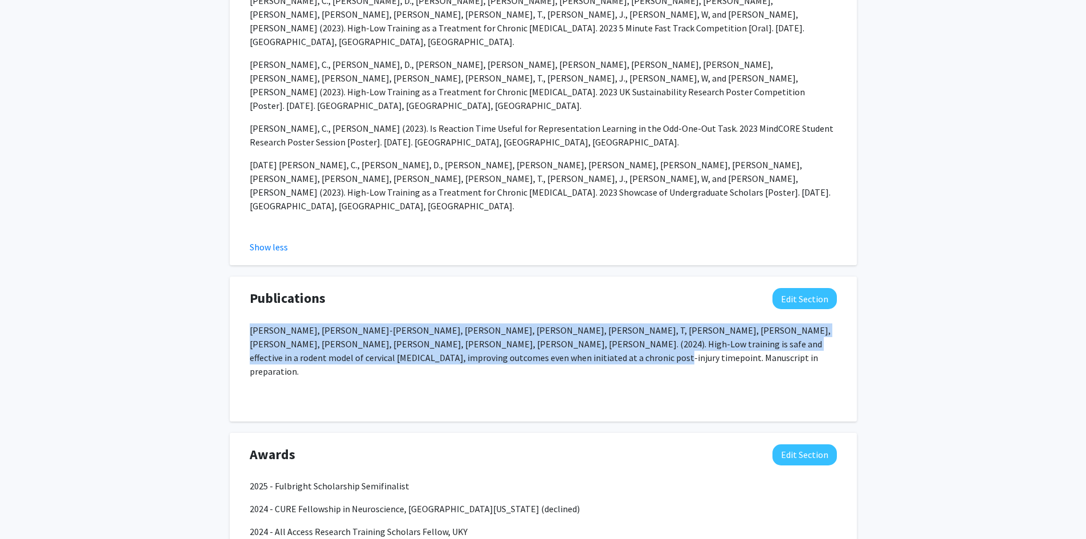
drag, startPoint x: 460, startPoint y: 190, endPoint x: 242, endPoint y: 156, distance: 219.8
click at [243, 288] on div "Publications Edit Section [PERSON_NAME], [PERSON_NAME]-[PERSON_NAME], [PERSON_N…" at bounding box center [543, 349] width 604 height 122
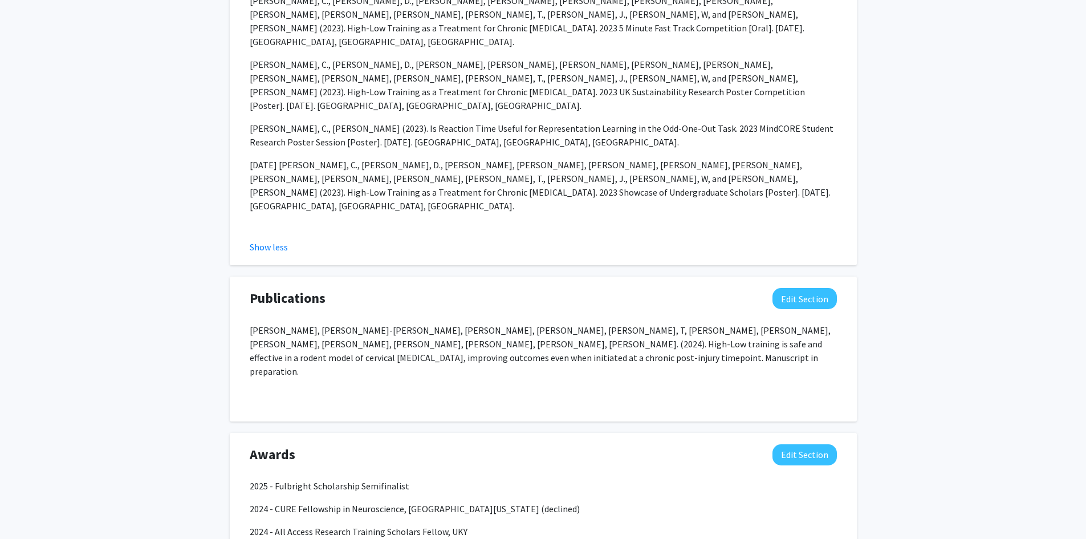
click at [448, 323] on div "[PERSON_NAME], [PERSON_NAME]-[PERSON_NAME], [PERSON_NAME], [PERSON_NAME], [PERS…" at bounding box center [543, 362] width 587 height 78
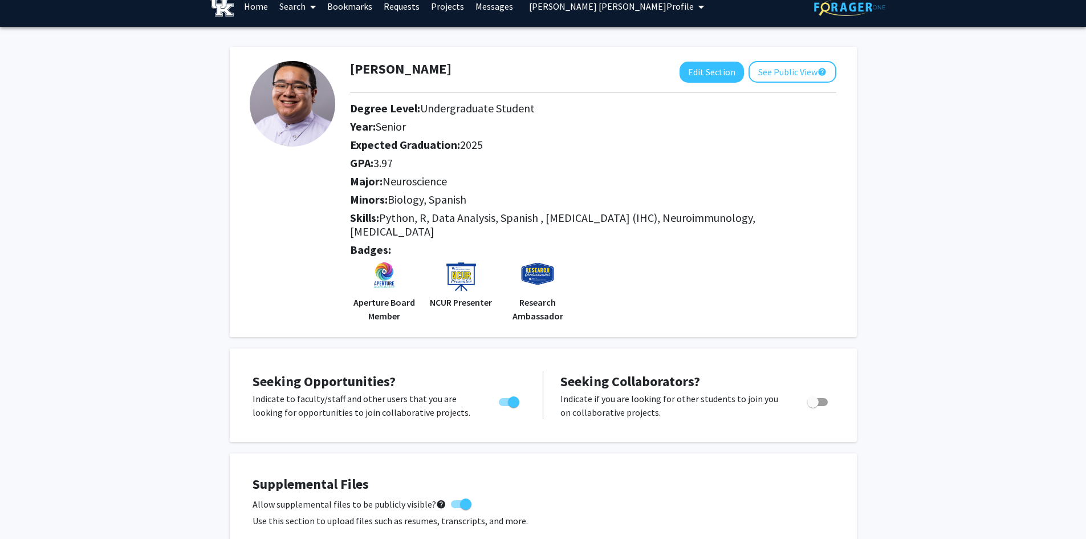
scroll to position [0, 0]
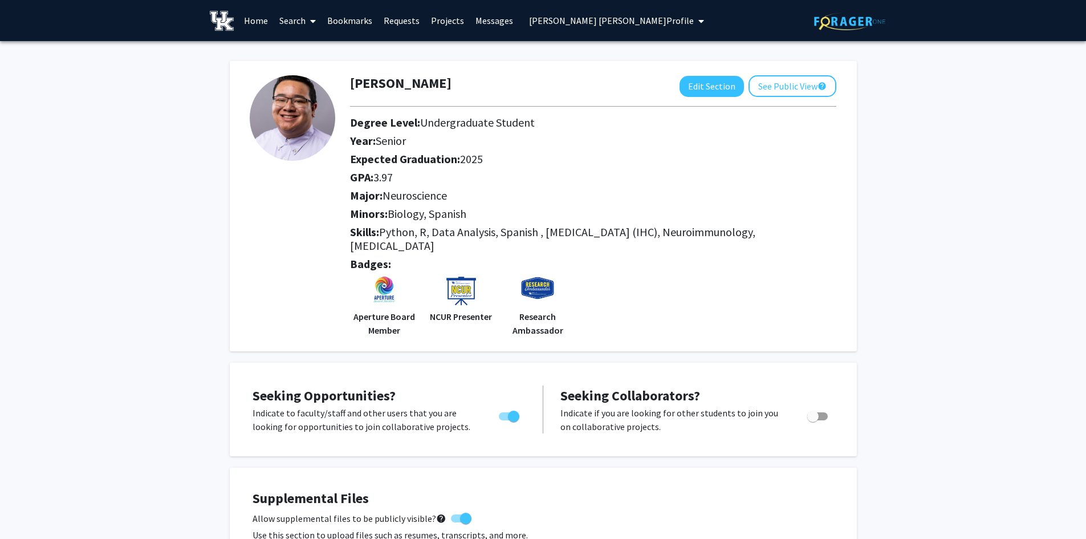
click at [290, 15] on link "Search" at bounding box center [298, 21] width 48 height 40
click at [303, 50] on span "Faculty/Staff" at bounding box center [316, 52] width 84 height 23
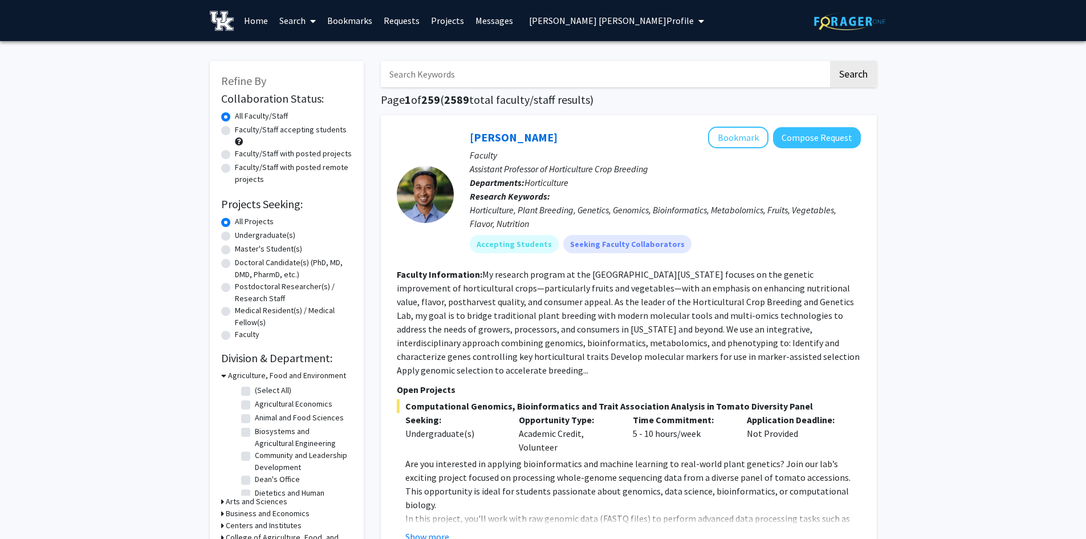
click at [449, 68] on input "Search Keywords" at bounding box center [605, 74] width 448 height 26
type input "brain"
click at [830, 61] on button "Search" at bounding box center [853, 74] width 47 height 26
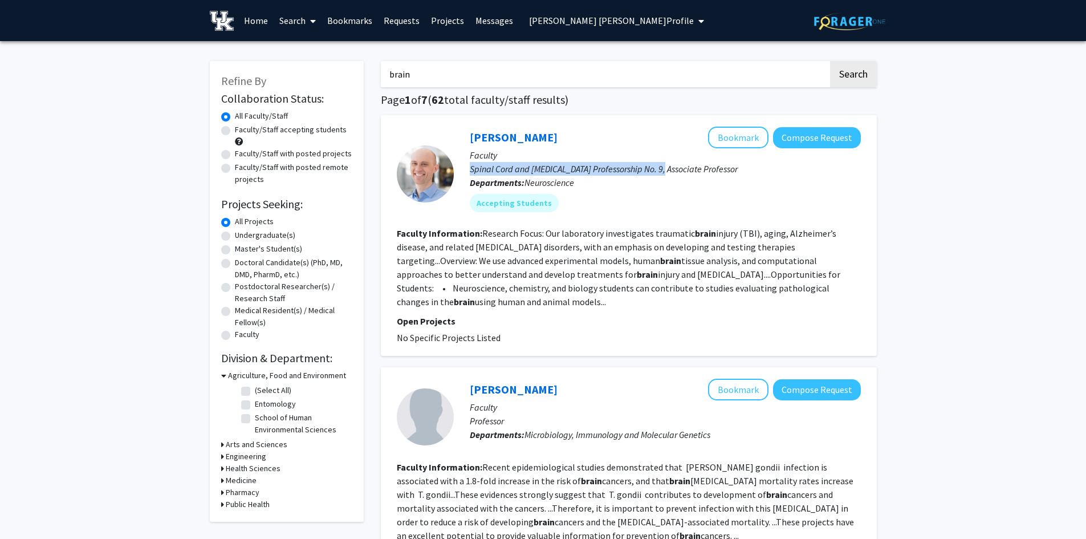
drag, startPoint x: 466, startPoint y: 169, endPoint x: 654, endPoint y: 166, distance: 187.6
click at [654, 166] on div "[PERSON_NAME] Bookmark Compose Request Faculty Spinal Cord and [MEDICAL_DATA] P…" at bounding box center [657, 174] width 407 height 94
click at [689, 224] on fg-search-faculty "[PERSON_NAME] Bookmark Compose Request Faculty Spinal Cord and [MEDICAL_DATA] P…" at bounding box center [629, 236] width 464 height 218
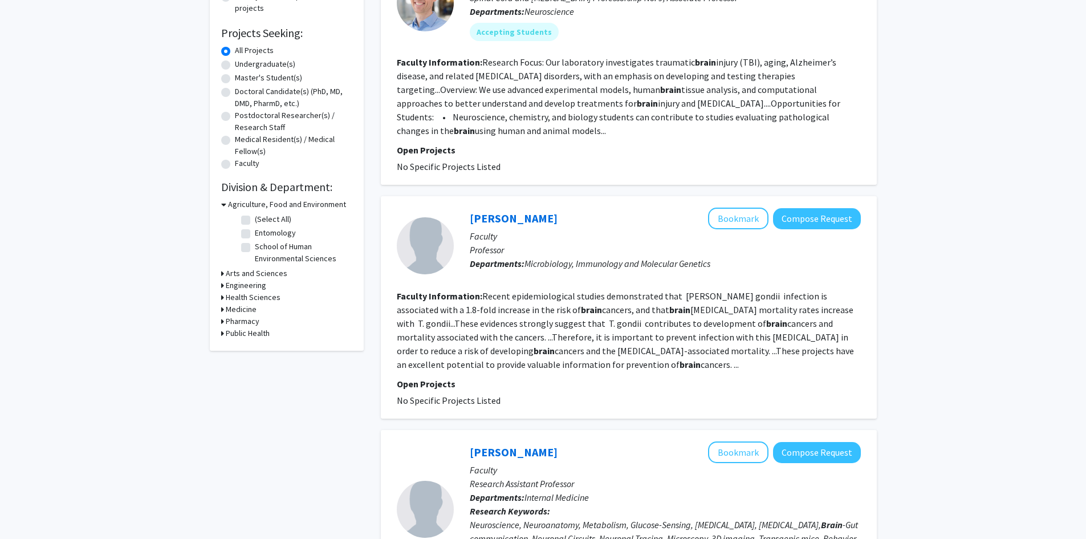
scroll to position [228, 0]
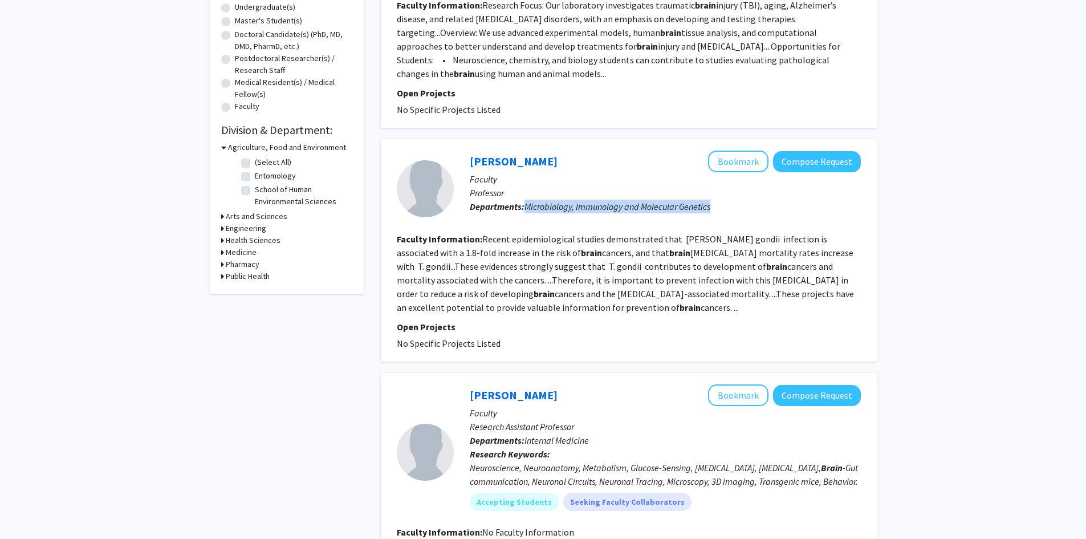
drag, startPoint x: 525, startPoint y: 208, endPoint x: 713, endPoint y: 202, distance: 187.7
click at [713, 202] on p "Departments: Microbiology, Immunology and Molecular Genetics" at bounding box center [665, 207] width 391 height 14
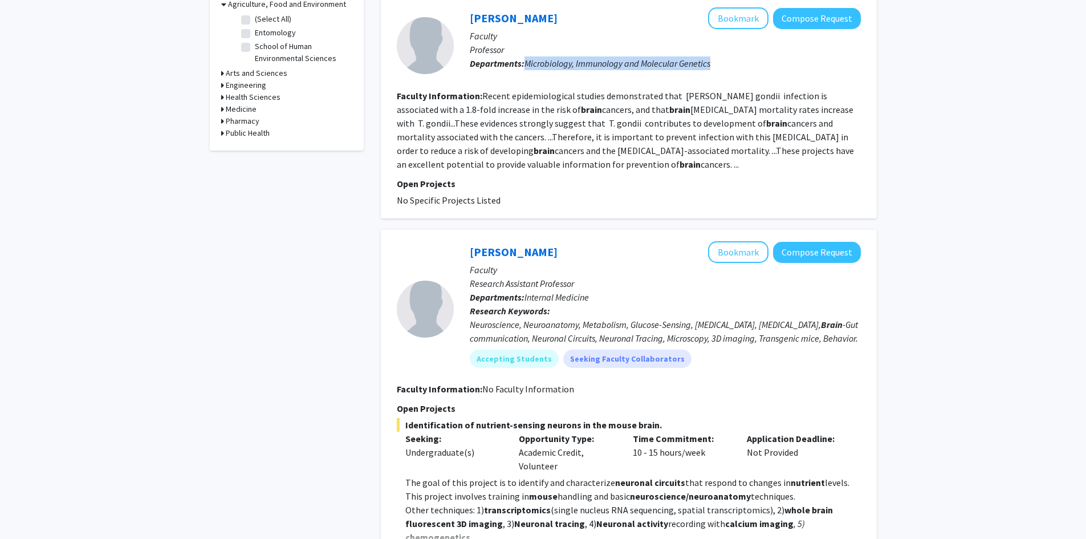
scroll to position [456, 0]
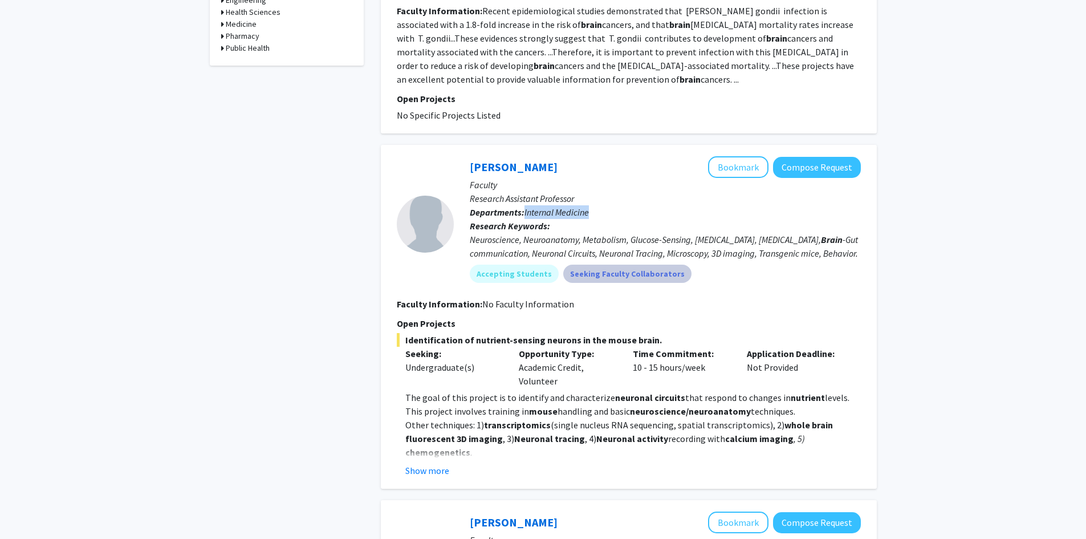
drag, startPoint x: 601, startPoint y: 208, endPoint x: 587, endPoint y: 273, distance: 65.9
click at [527, 215] on p "Departments: Internal Medicine" at bounding box center [665, 212] width 391 height 14
click at [430, 473] on button "Show more" at bounding box center [427, 471] width 44 height 14
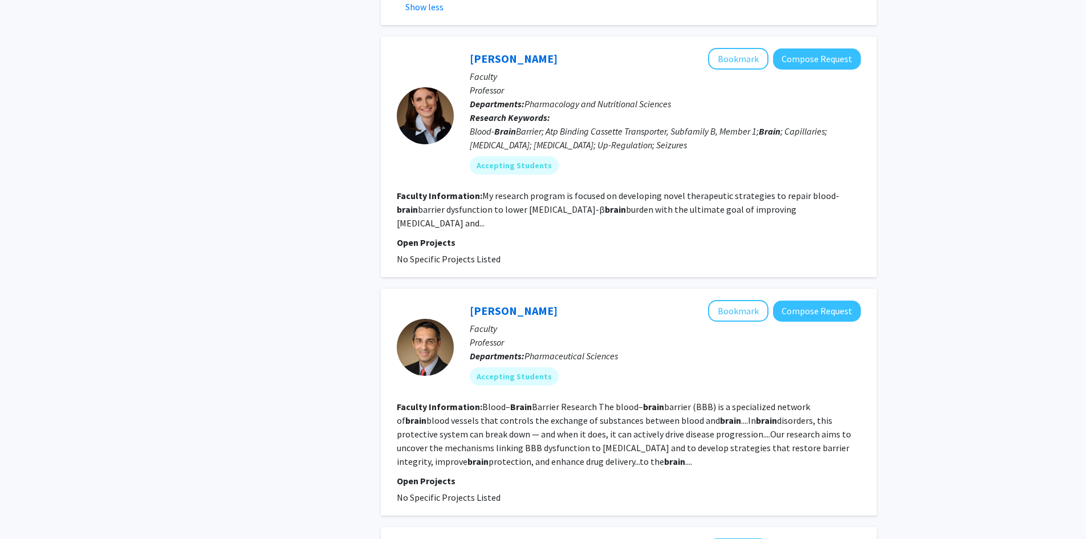
scroll to position [717, 0]
